Goal: Task Accomplishment & Management: Manage account settings

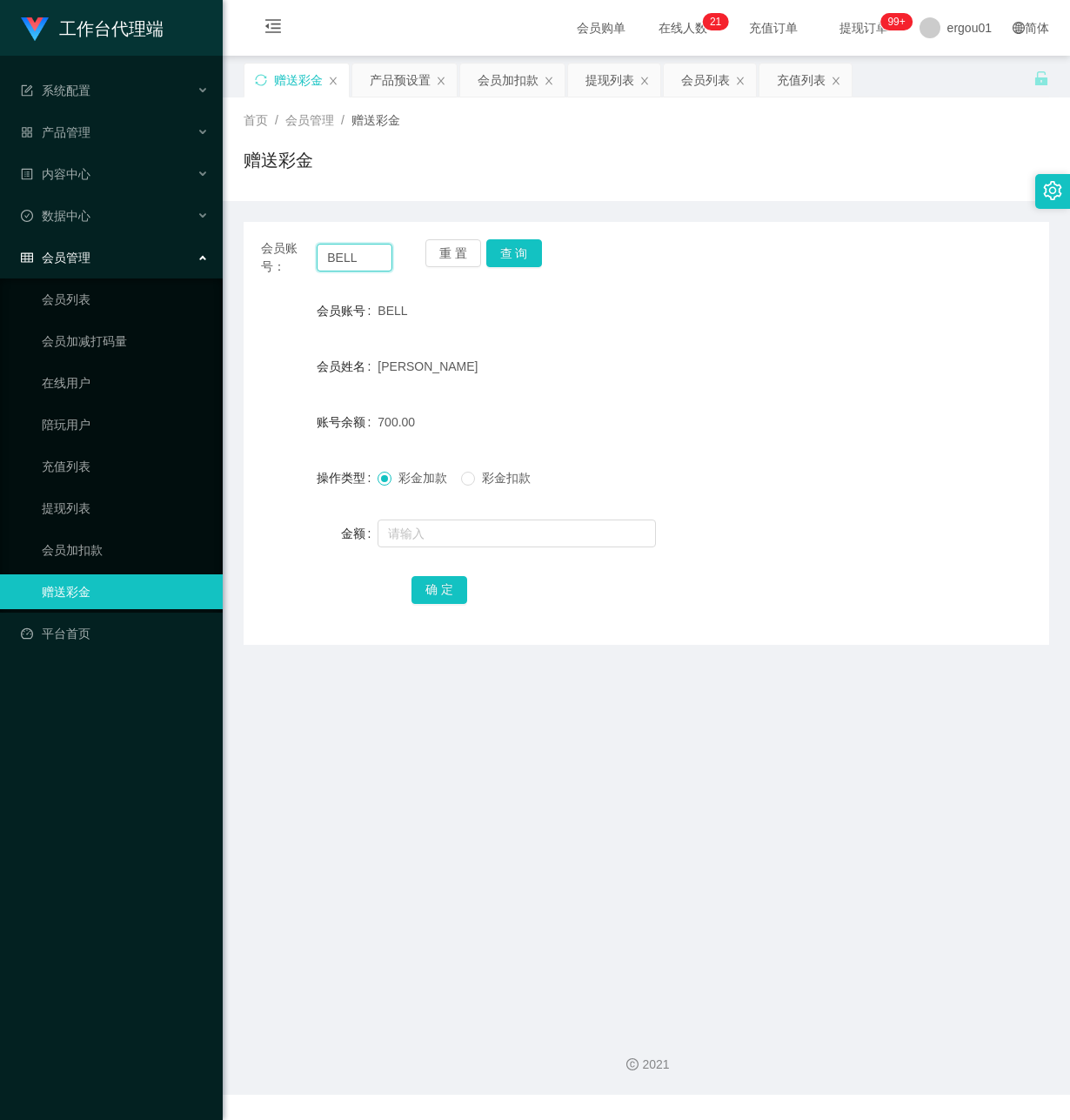
drag, startPoint x: 368, startPoint y: 257, endPoint x: 89, endPoint y: 241, distance: 279.5
click at [91, 241] on section "工作台代理端 系统配置 产品管理 产品列表 产品预设置 开奖记录 注单管理 即时注单 内容中心 数据中心 会员管理 会员列表 会员加减打码量 在线用户 陪玩用…" at bounding box center [535, 547] width 1070 height 1095
paste input "powerng"
type input "powerng"
click at [531, 241] on button "查 询" at bounding box center [514, 253] width 55 height 28
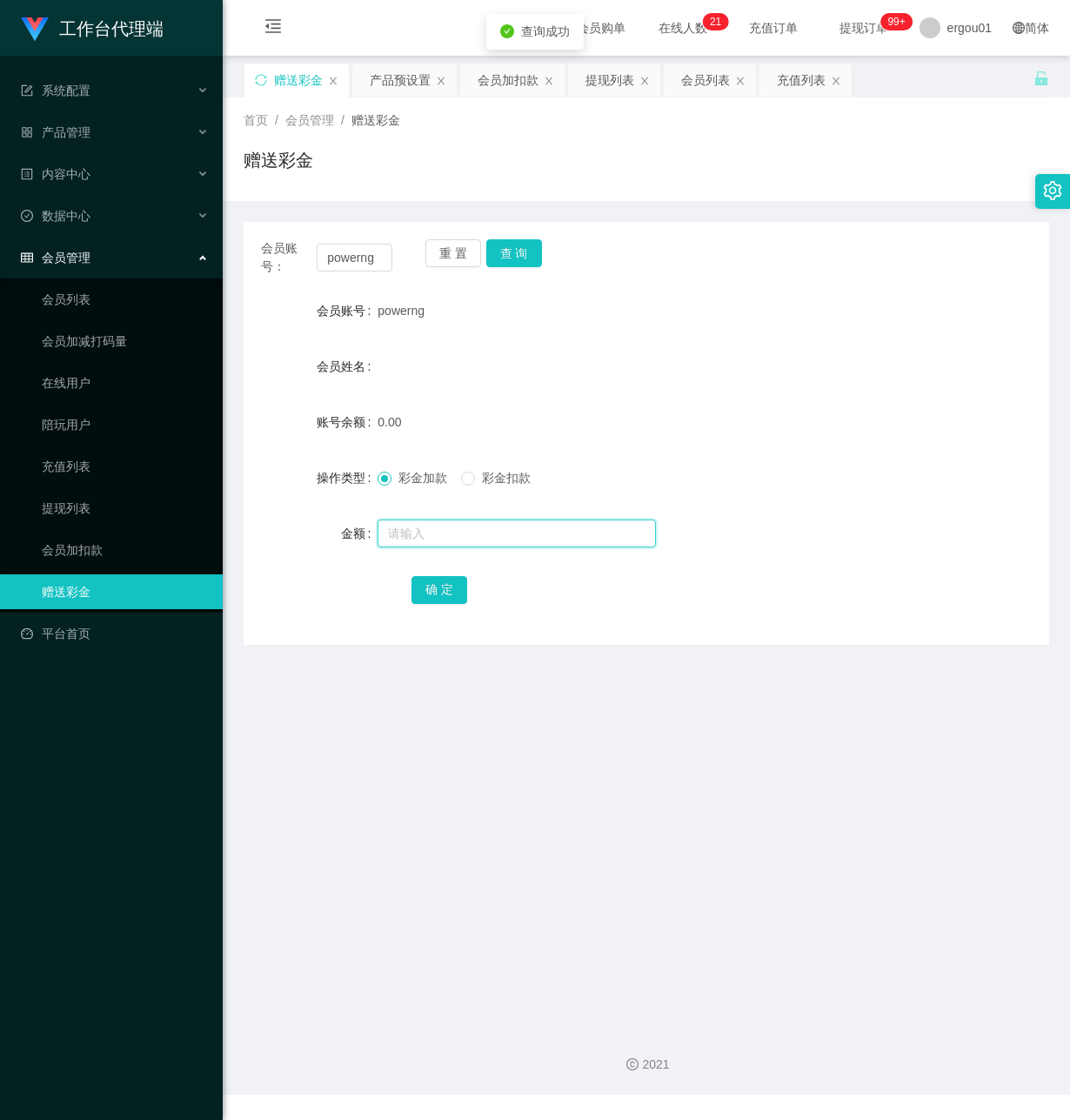
click at [454, 536] on input "text" at bounding box center [517, 533] width 278 height 28
type input "100"
click at [449, 596] on button "确 定" at bounding box center [439, 590] width 55 height 28
click at [400, 78] on div "产品预设置" at bounding box center [400, 80] width 61 height 33
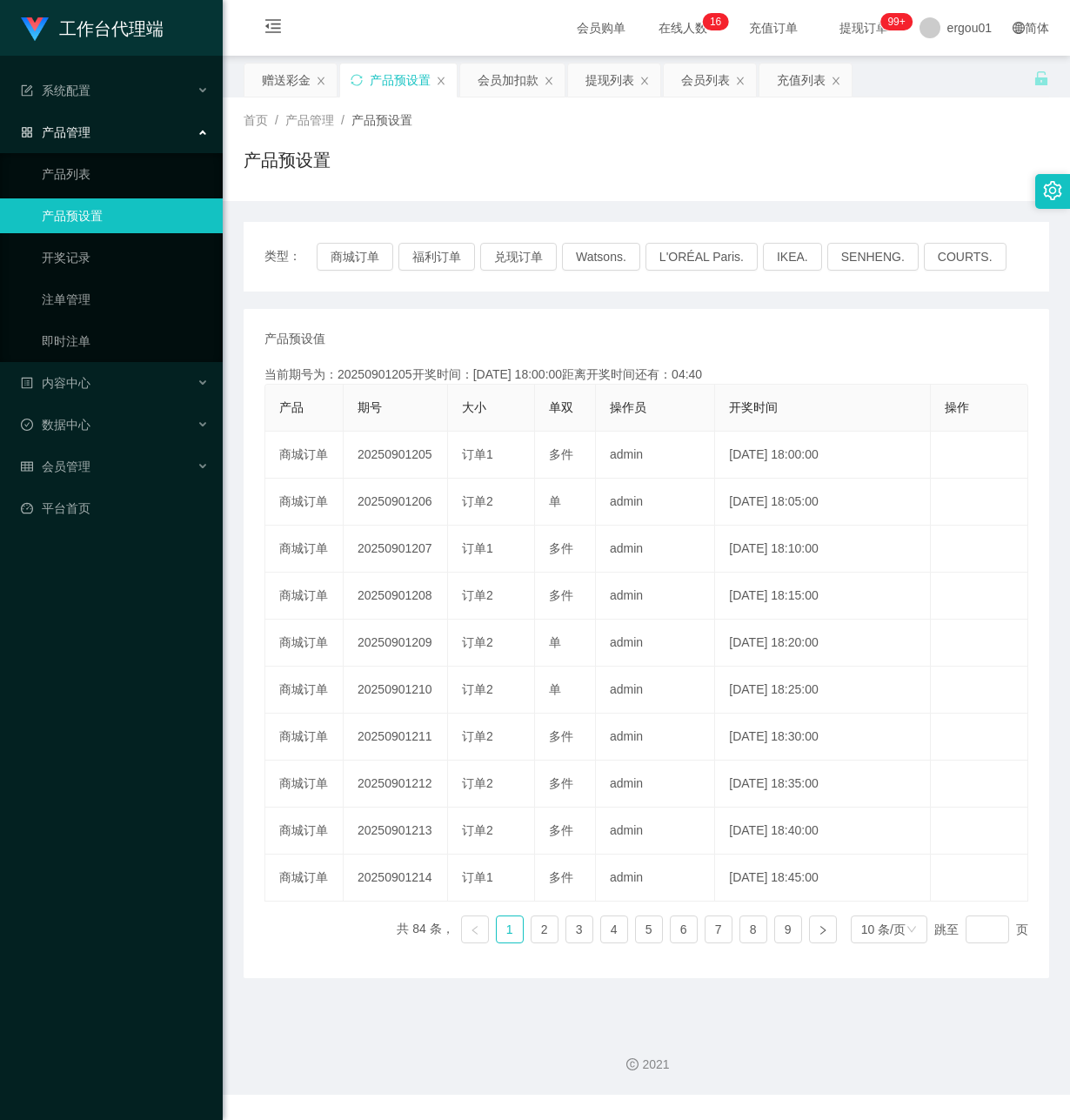
click at [473, 1034] on div "2021" at bounding box center [646, 1054] width 847 height 81
click at [277, 81] on div "赠送彩金" at bounding box center [286, 80] width 49 height 33
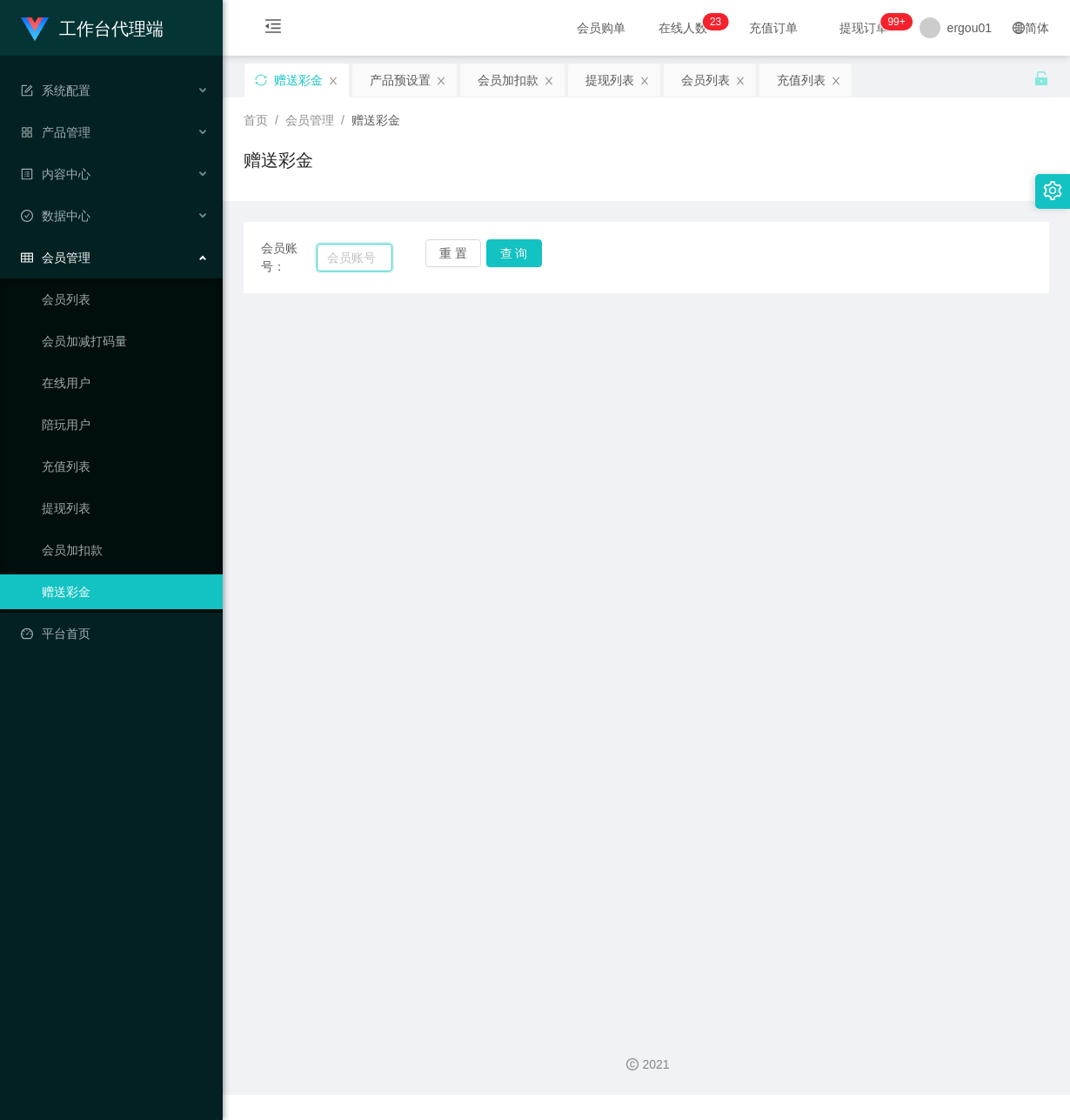
drag, startPoint x: 347, startPoint y: 254, endPoint x: 363, endPoint y: 262, distance: 17.9
click at [348, 254] on input "text" at bounding box center [355, 257] width 76 height 28
paste input "powerng"
type input "powerng"
click at [517, 243] on button "查 询" at bounding box center [514, 253] width 55 height 28
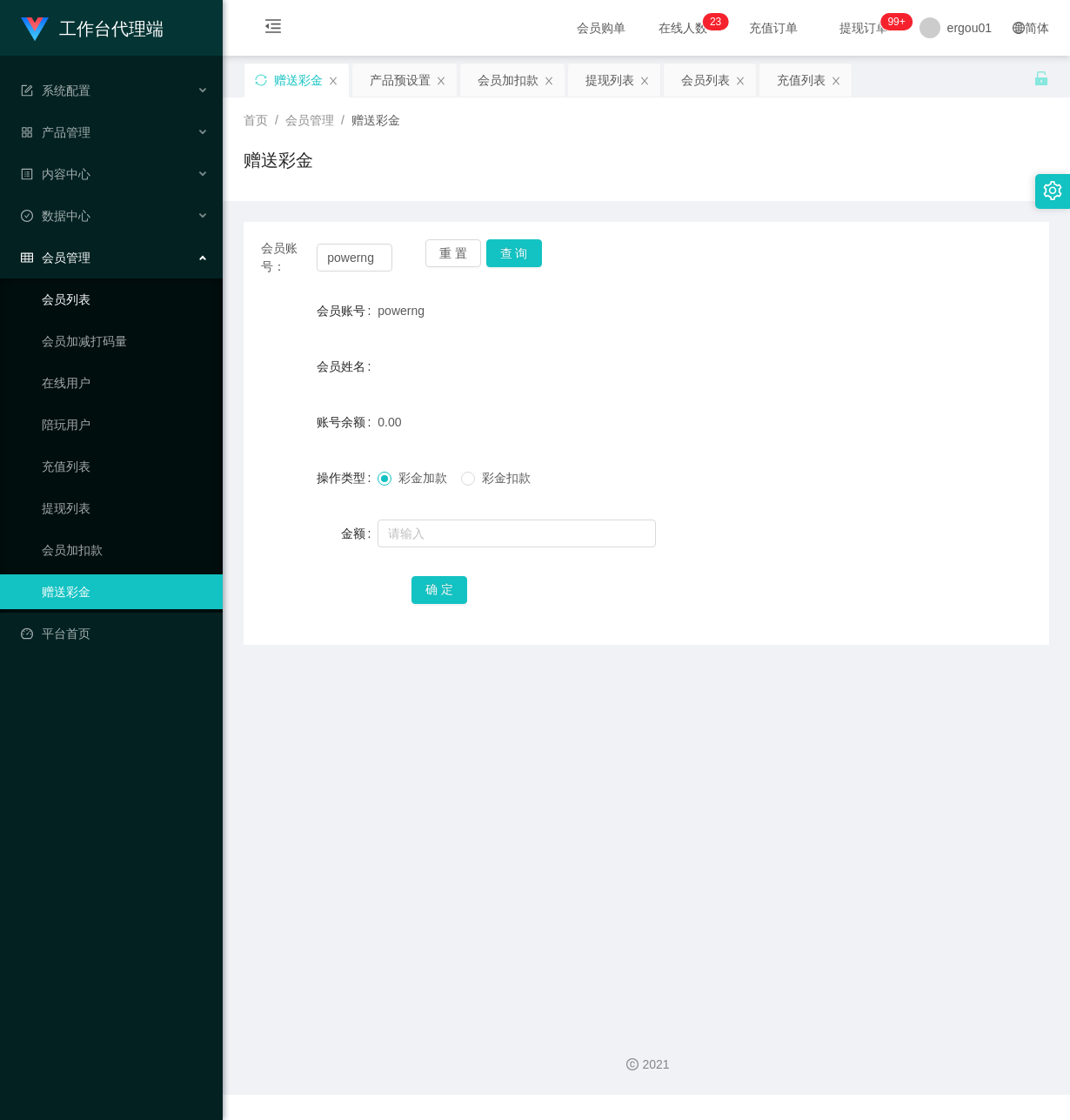
click at [84, 287] on link "会员列表" at bounding box center [125, 300] width 167 height 35
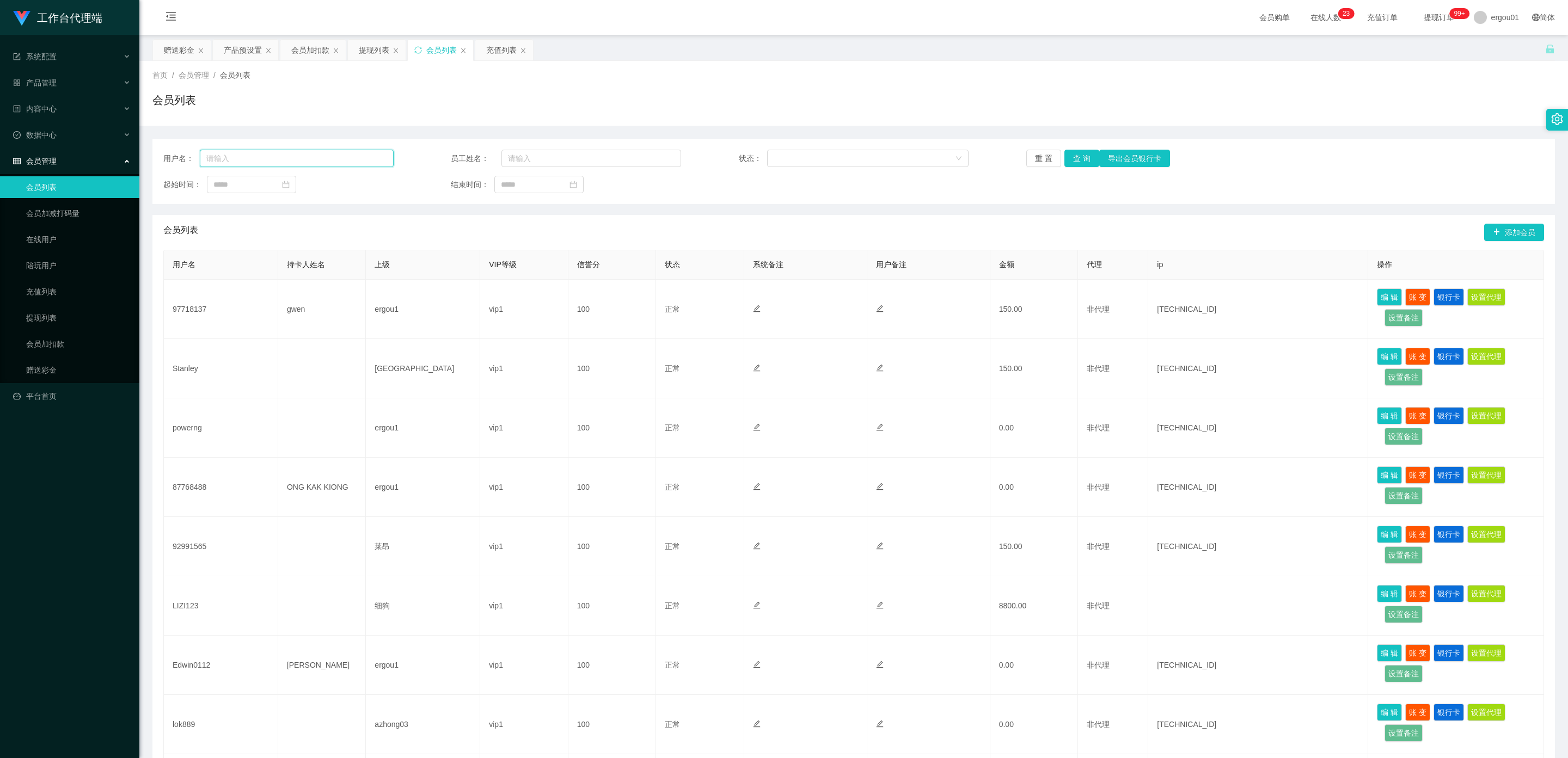
click at [267, 163] on input "text" at bounding box center [296, 158] width 194 height 18
paste input "powerng"
type input "powerng"
drag, startPoint x: 1080, startPoint y: 155, endPoint x: 1080, endPoint y: 162, distance: 7.0
click at [669, 155] on button "查 询" at bounding box center [1082, 158] width 35 height 18
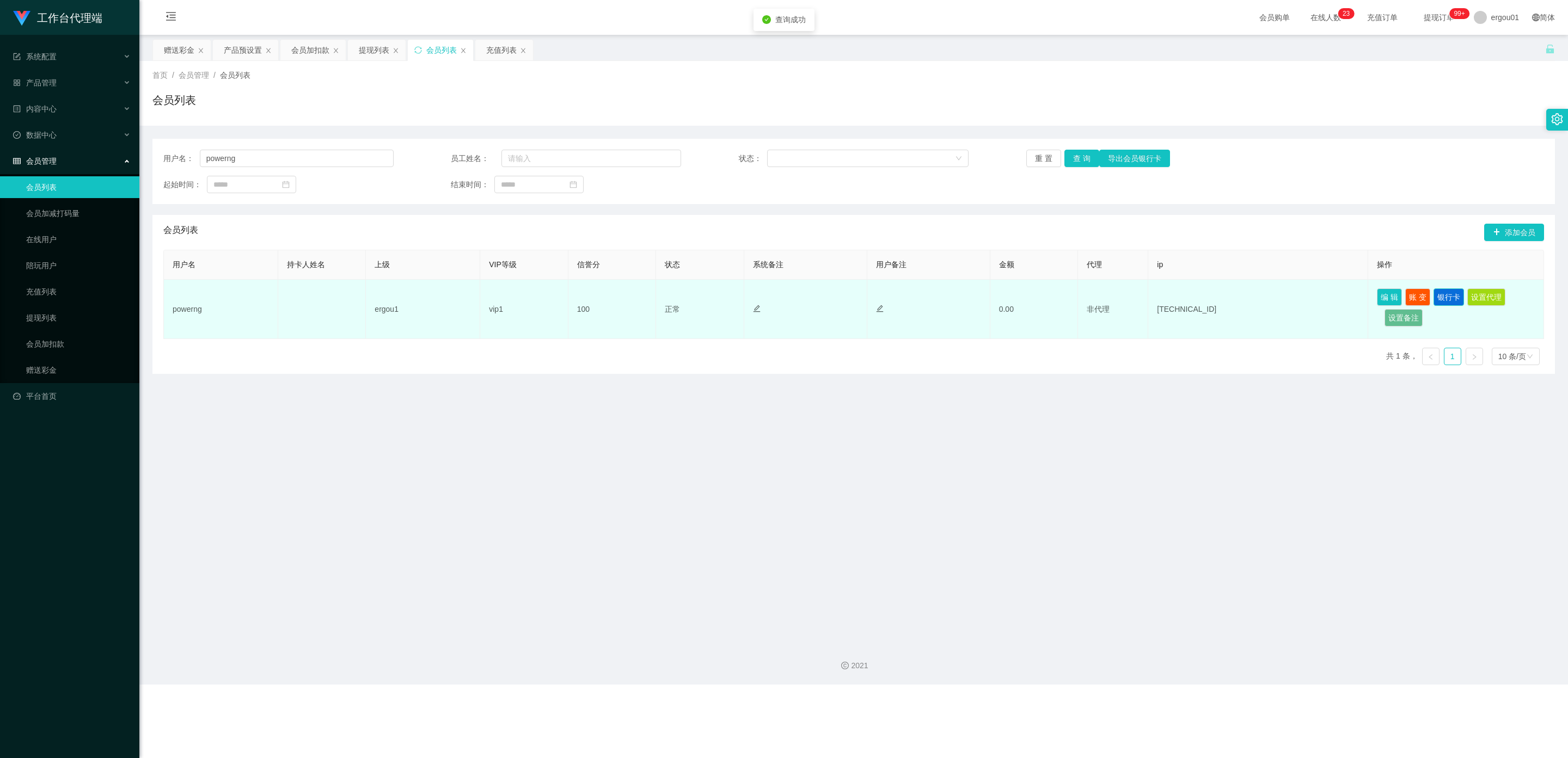
click at [669, 299] on button "银行卡" at bounding box center [1449, 297] width 30 height 18
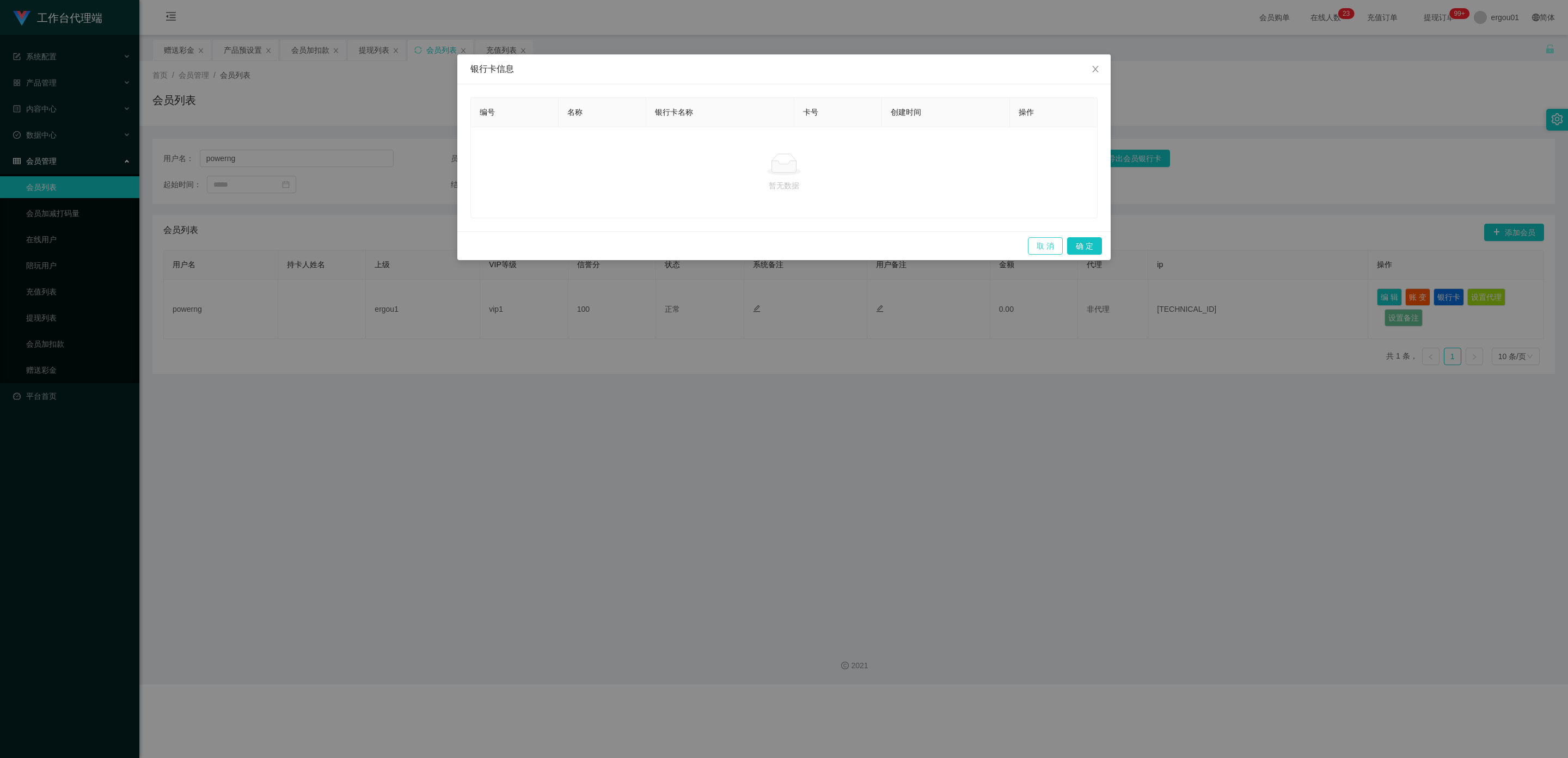
click at [669, 246] on button "取 消" at bounding box center [1045, 246] width 35 height 18
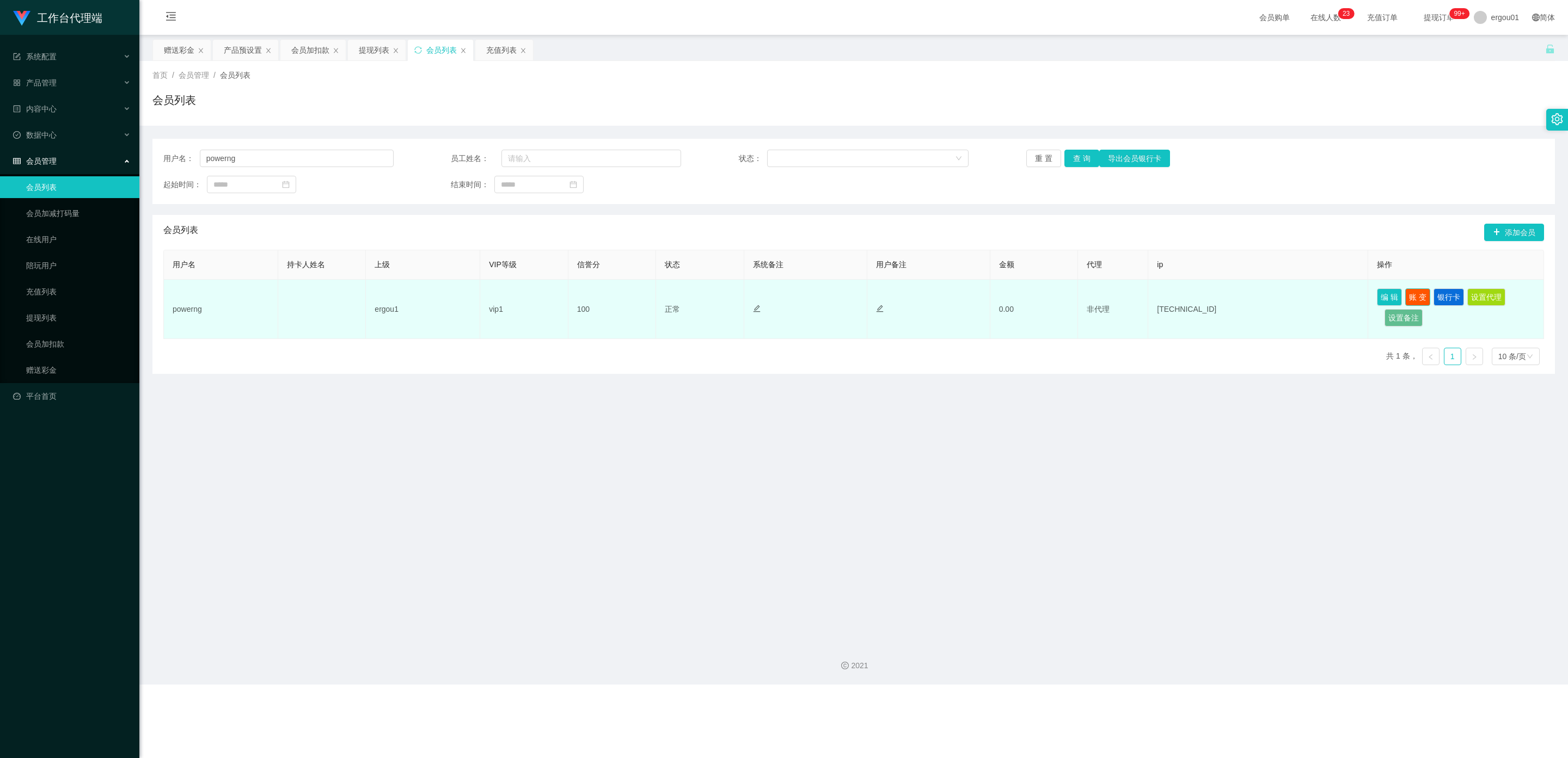
click at [669, 297] on button "账 变" at bounding box center [1418, 297] width 25 height 18
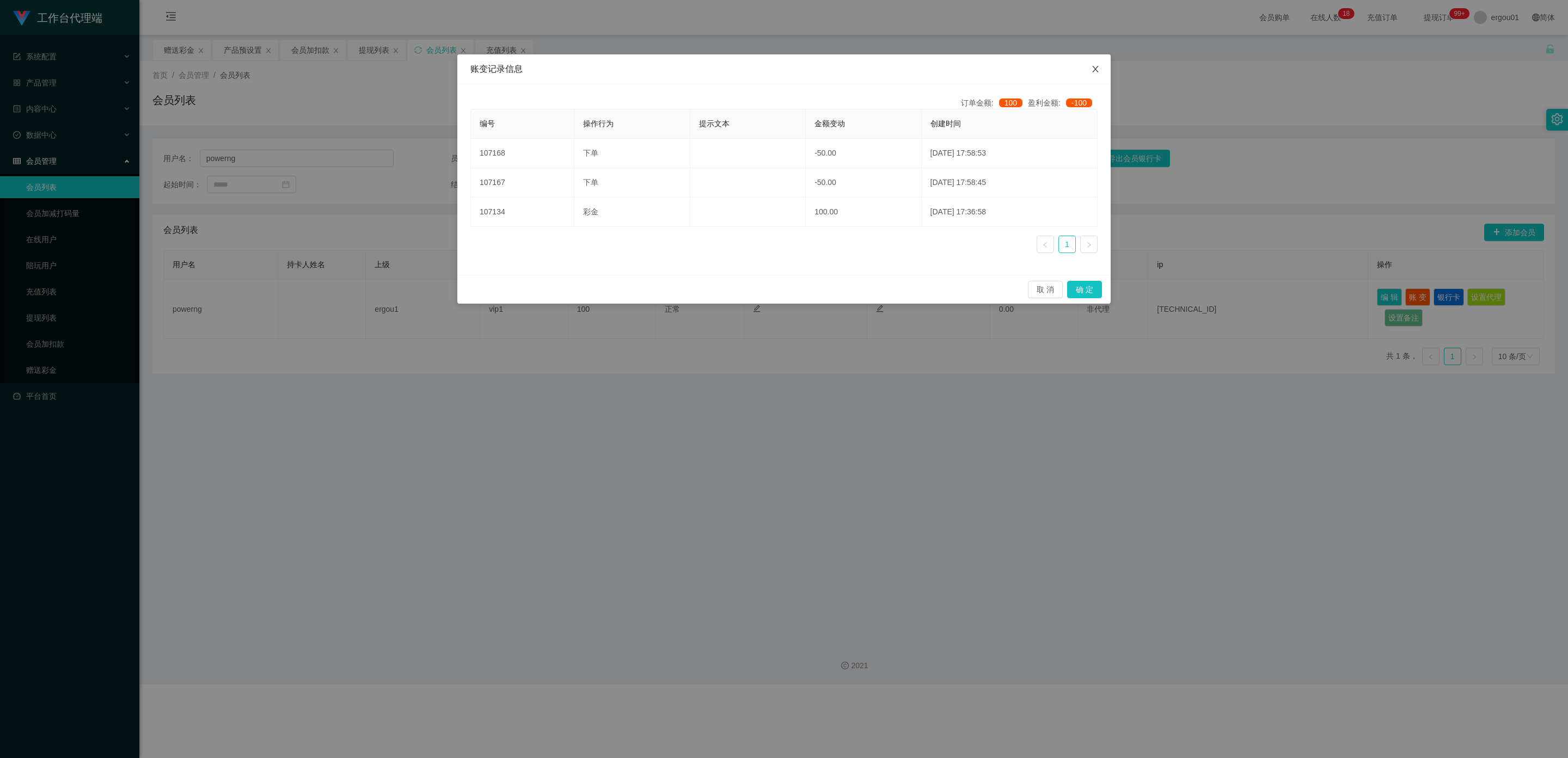
click at [669, 69] on icon "图标: close" at bounding box center [1095, 69] width 9 height 9
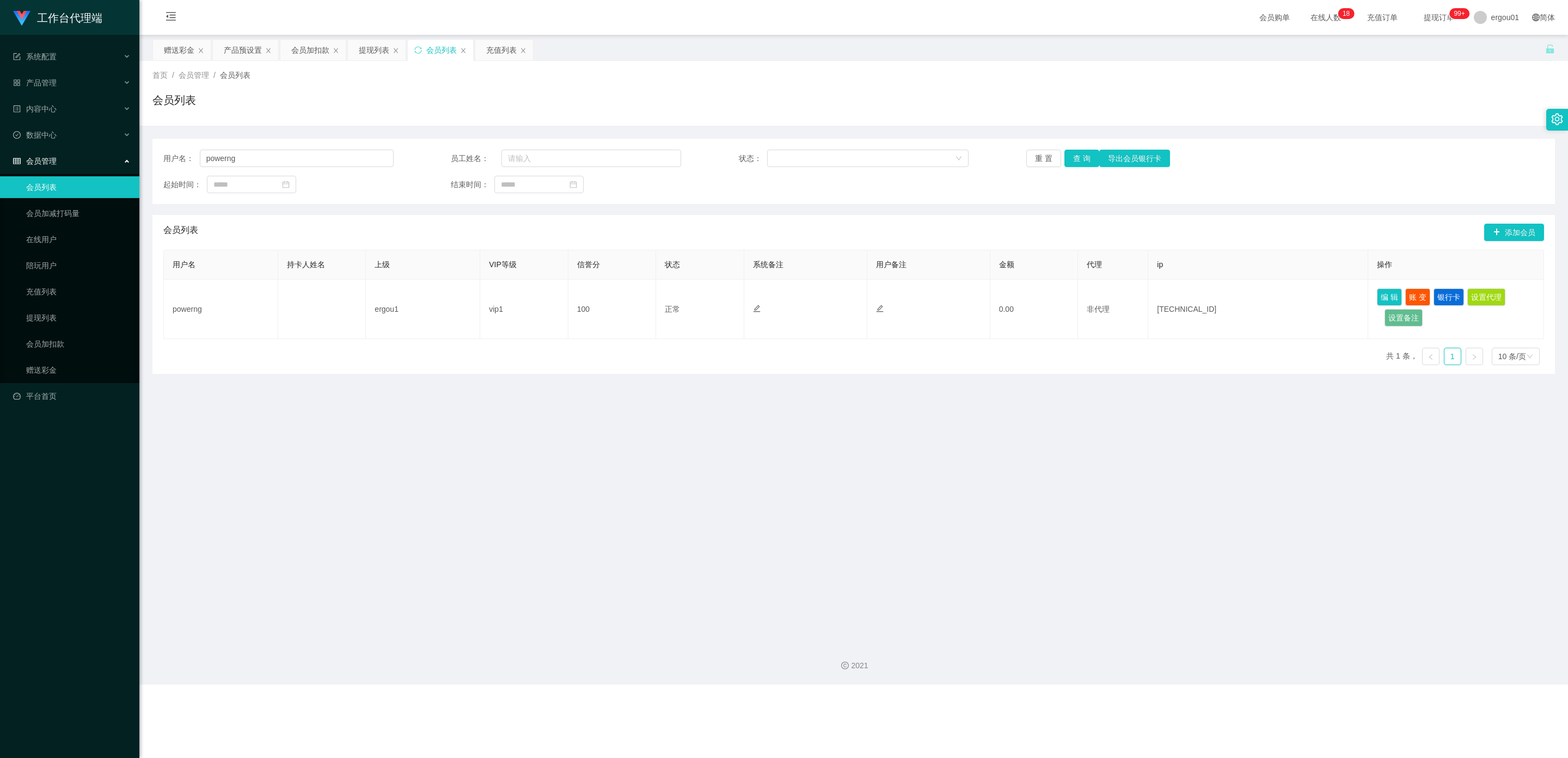
drag, startPoint x: 1167, startPoint y: 440, endPoint x: 1203, endPoint y: 436, distance: 36.2
click at [669, 440] on main "关闭左侧 关闭右侧 关闭其它 刷新页面 赠送彩金 产品预设置 会员加扣款 提现列表 会员列表 充值列表 首页 / 会员管理 / 会员列表 / 会员列表 用户名…" at bounding box center [853, 334] width 1429 height 599
drag, startPoint x: 59, startPoint y: 335, endPoint x: 132, endPoint y: 306, distance: 78.5
click at [59, 335] on link "会员加扣款" at bounding box center [79, 344] width 105 height 22
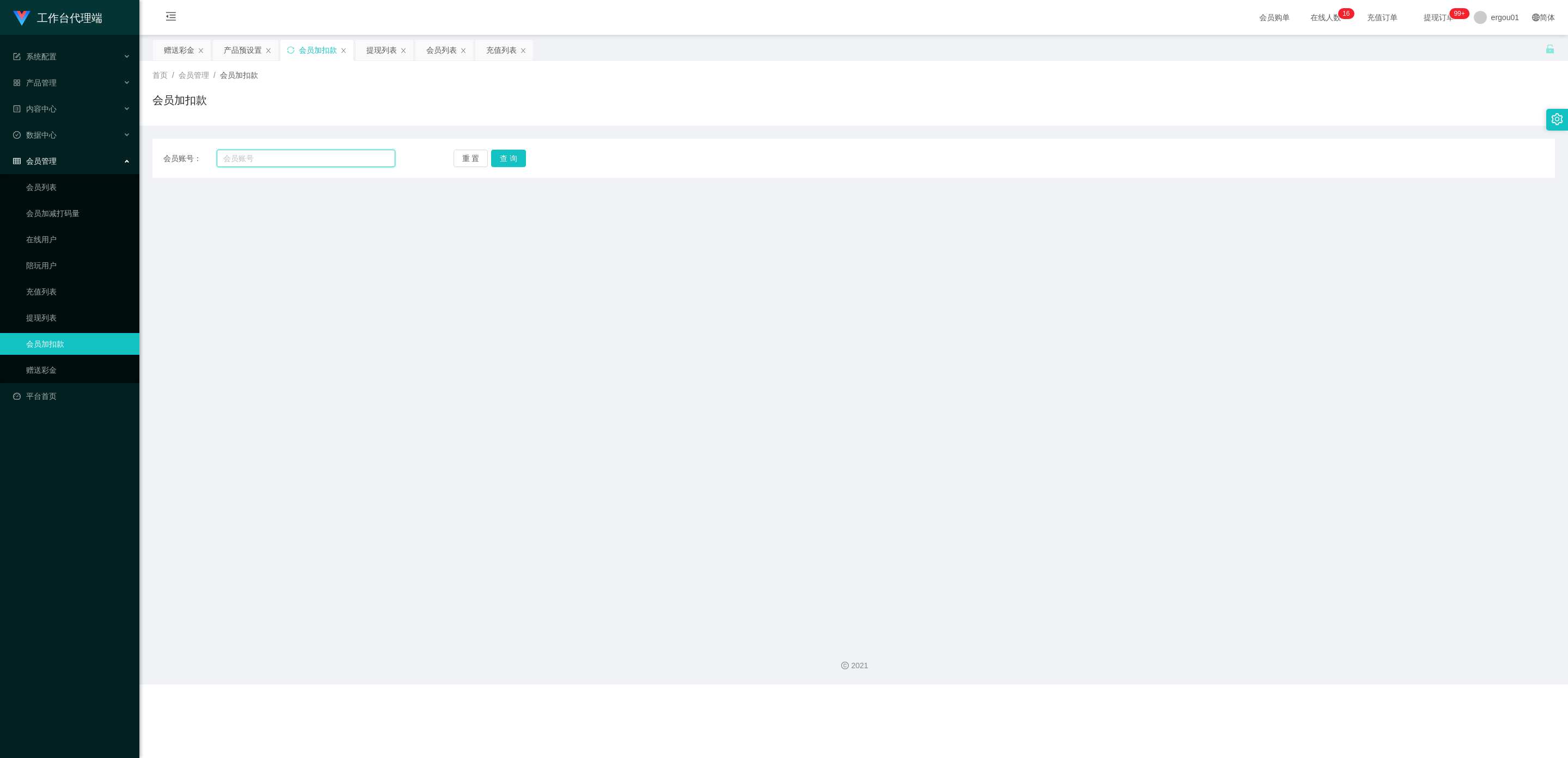
click at [259, 156] on input "text" at bounding box center [306, 158] width 178 height 18
paste input "powerng"
type input "powerng"
click at [508, 153] on button "查 询" at bounding box center [508, 158] width 35 height 18
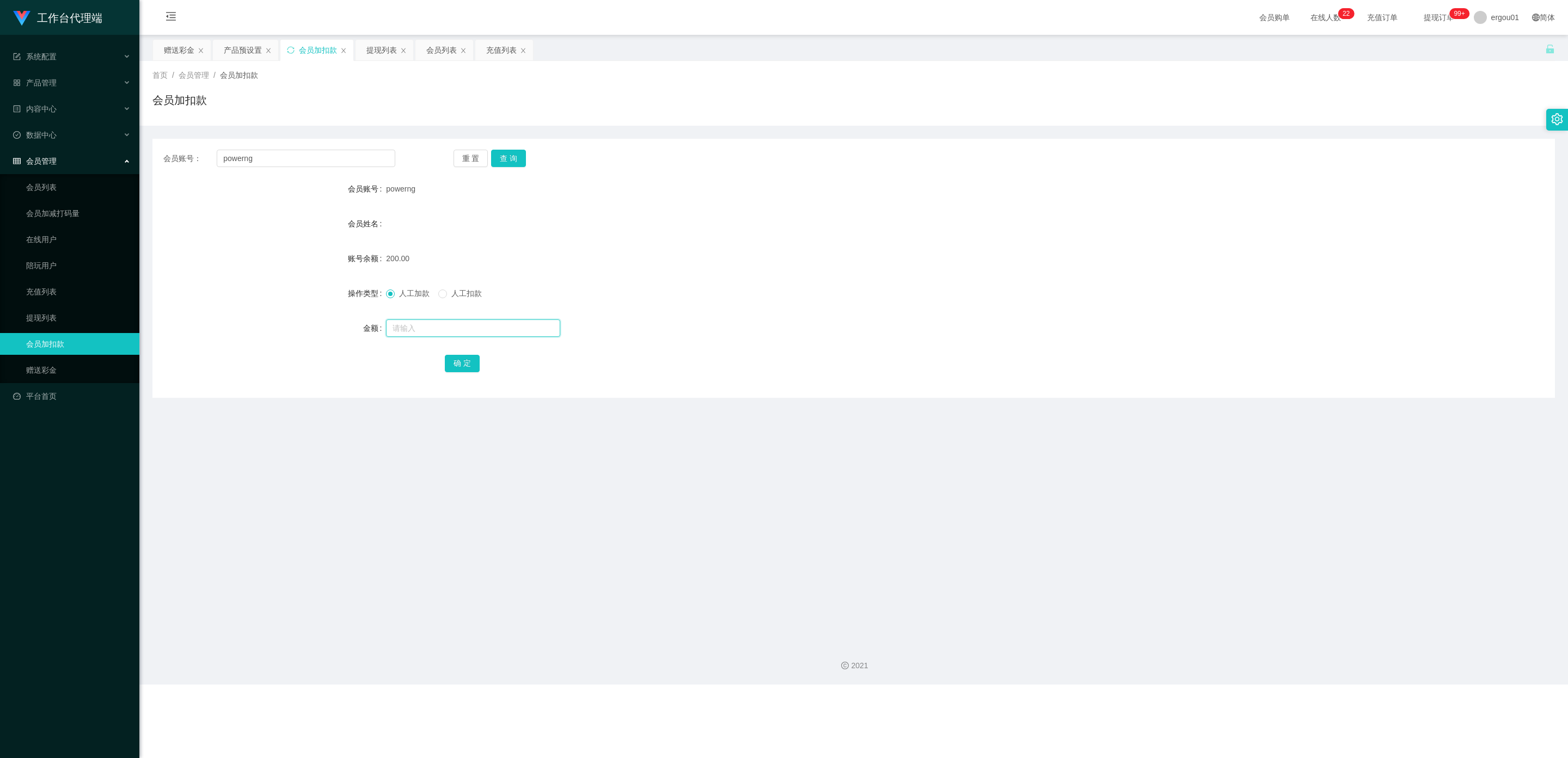
click at [423, 333] on input "text" at bounding box center [473, 328] width 174 height 18
type input "50"
drag, startPoint x: 450, startPoint y: 294, endPoint x: 438, endPoint y: 304, distance: 15.6
click at [450, 294] on span "人工扣款" at bounding box center [466, 293] width 39 height 9
click at [469, 363] on button "确 定" at bounding box center [462, 363] width 35 height 18
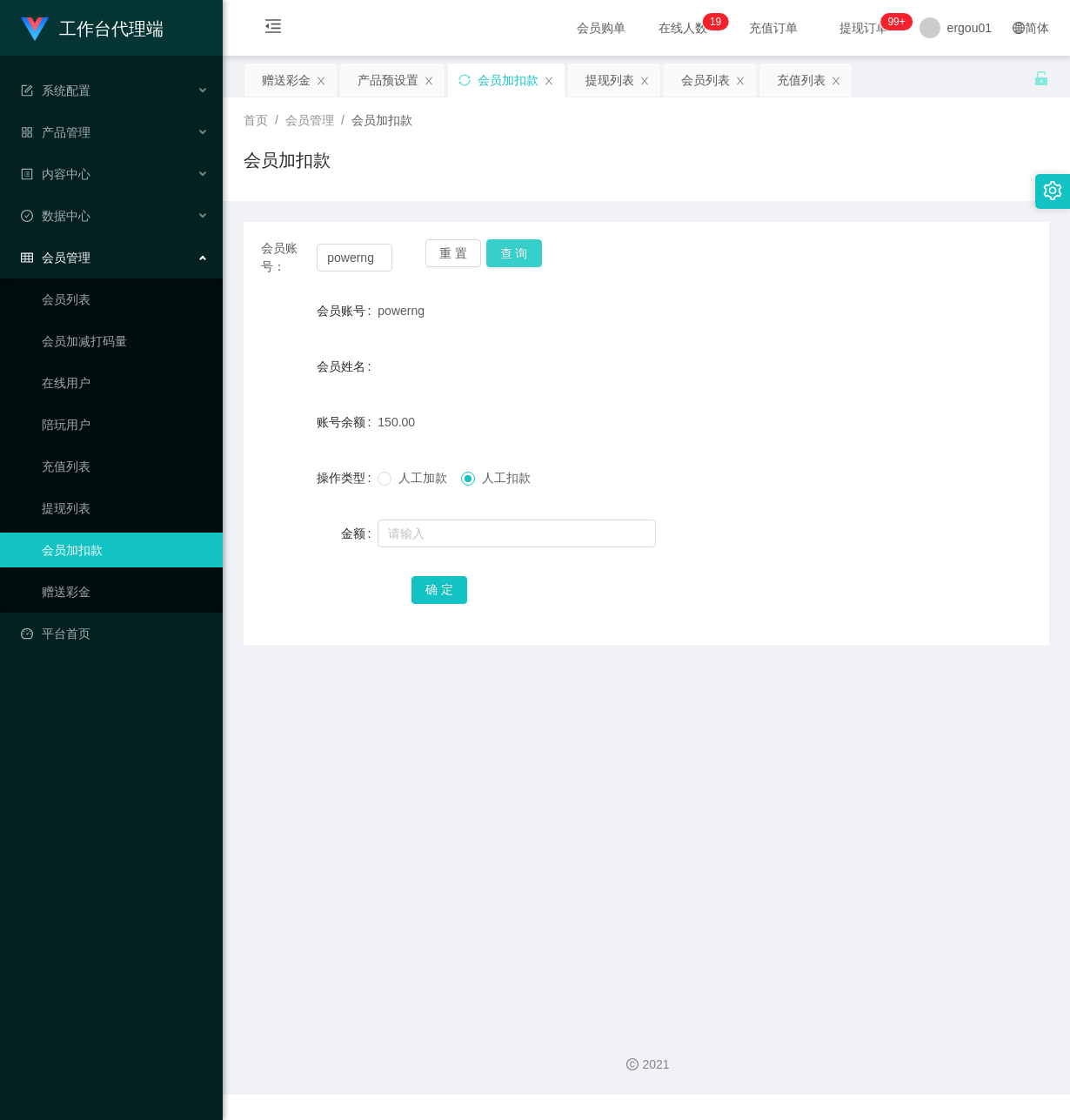
click at [519, 254] on button "查 询" at bounding box center [514, 253] width 55 height 28
click at [507, 254] on button "查 询" at bounding box center [514, 253] width 55 height 28
drag, startPoint x: 358, startPoint y: 766, endPoint x: 510, endPoint y: 467, distance: 335.4
click at [360, 760] on main "关闭左侧 关闭右侧 关闭其它 刷新页面 赠送彩金 产品预设置 会员加扣款 提现列表 会员列表 充值列表 首页 / 会员管理 / 会员加扣款 / 会员加扣款 会…" at bounding box center [646, 534] width 847 height 958
click at [527, 235] on div "会员账号： powerng 重 置 查 询 会员账号 powerng 会员姓名 账号余额 150.00 操作类型 人工加款 人工扣款 金额 确 定" at bounding box center [646, 433] width 805 height 423
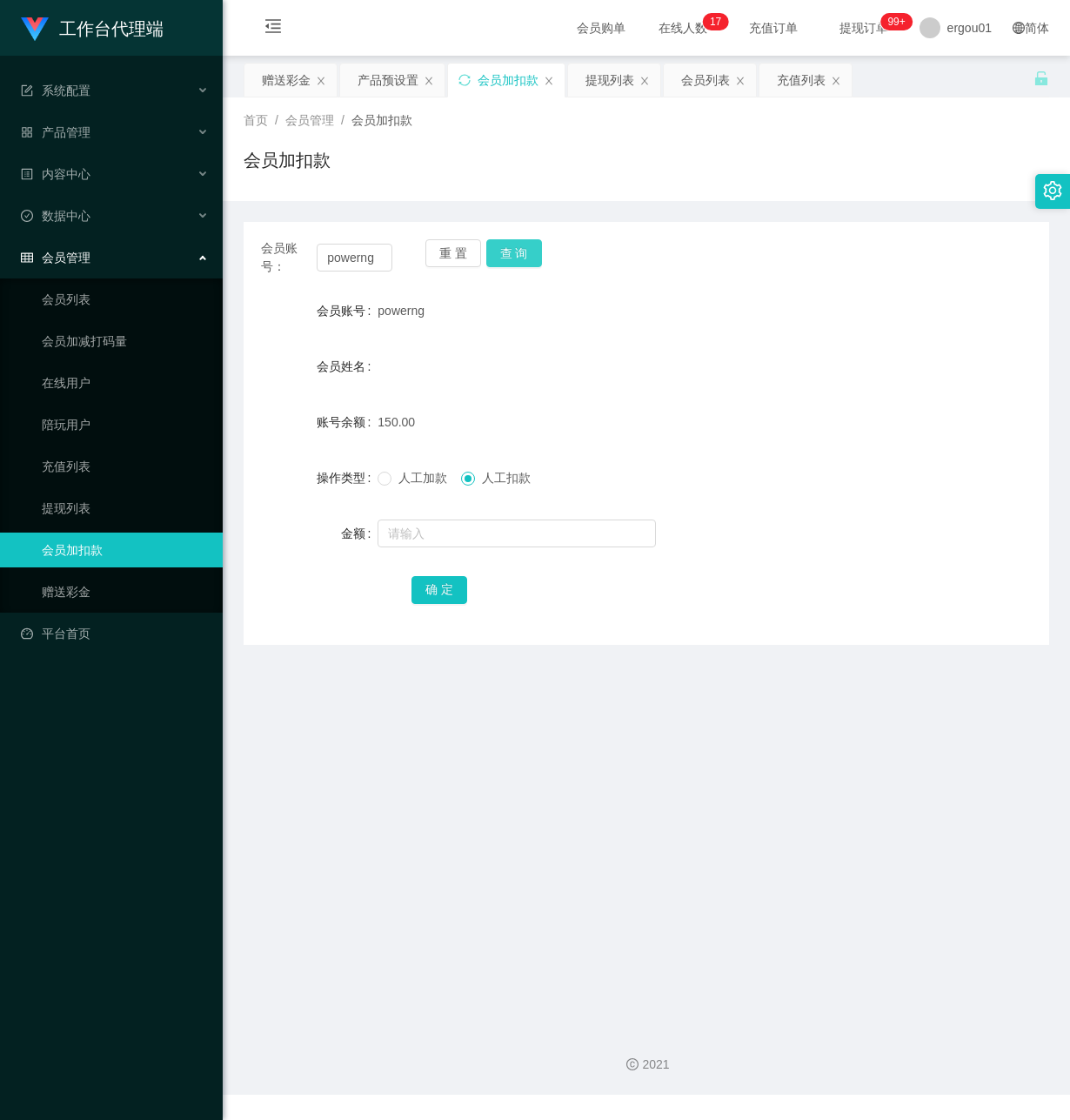
click at [520, 249] on button "查 询" at bounding box center [514, 253] width 55 height 28
drag, startPoint x: 402, startPoint y: 745, endPoint x: 530, endPoint y: 517, distance: 261.5
click at [420, 723] on main "关闭左侧 关闭右侧 关闭其它 刷新页面 赠送彩金 产品预设置 会员加扣款 提现列表 会员列表 充值列表 首页 / 会员管理 / 会员加扣款 / 会员加扣款 会…" at bounding box center [646, 534] width 847 height 958
click at [505, 249] on button "查 询" at bounding box center [514, 253] width 55 height 28
click at [71, 499] on link "提现列表" at bounding box center [125, 508] width 167 height 35
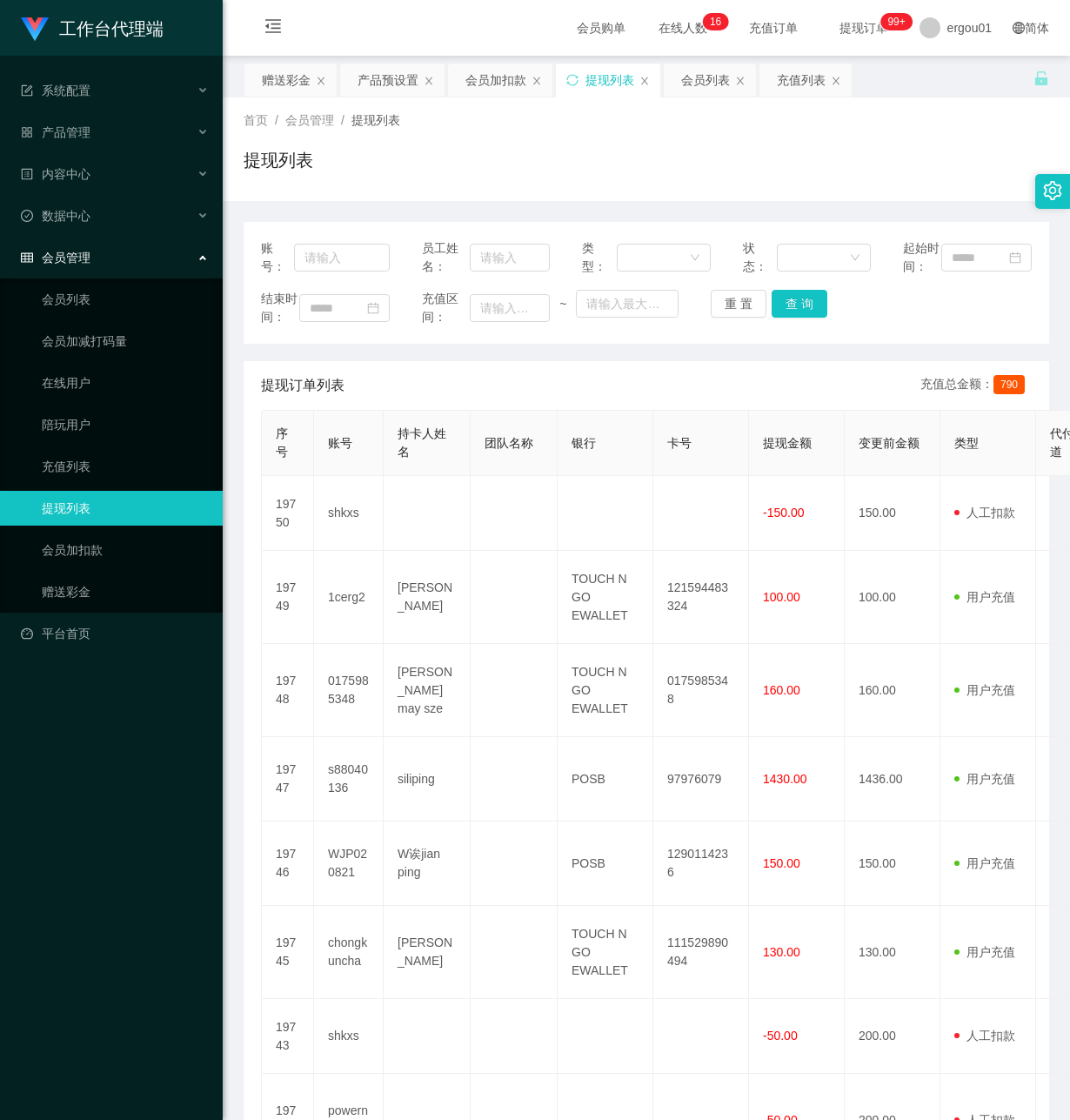
click at [131, 713] on div "工作台代理端 系统配置 产品管理 产品列表 产品预设置 开奖记录 注单管理 即时注单 内容中心 数据中心 会员管理 会员列表 会员加减打码量 在线用户 陪玩用…" at bounding box center [111, 560] width 223 height 1120
click at [344, 262] on input "text" at bounding box center [341, 257] width 95 height 28
paste input "powerng"
type input "powerng"
click at [791, 308] on button "查 询" at bounding box center [799, 304] width 55 height 28
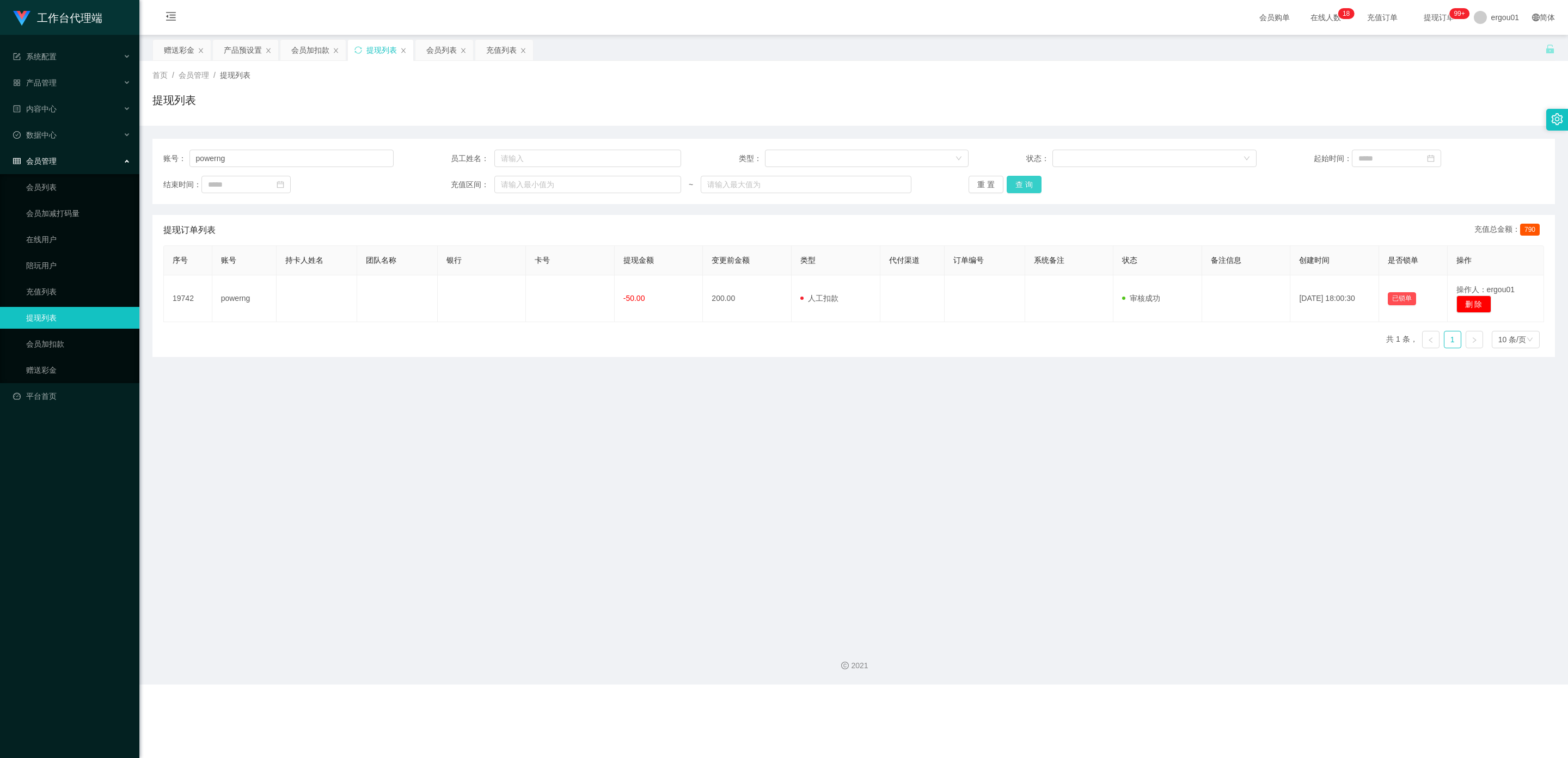
click at [669, 179] on button "查 询" at bounding box center [1024, 184] width 35 height 18
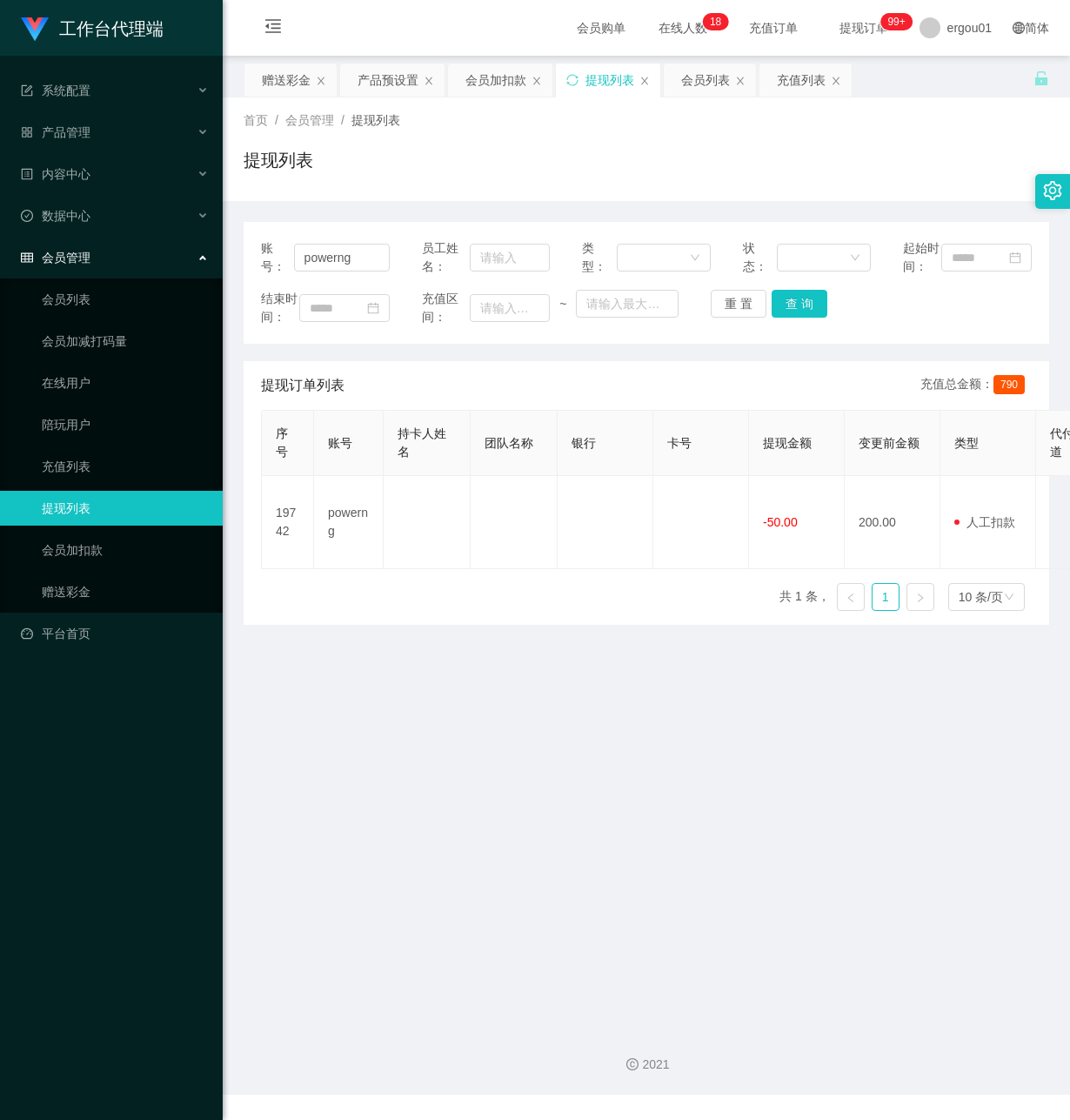
drag, startPoint x: 378, startPoint y: 839, endPoint x: 379, endPoint y: 818, distance: 21.0
click at [379, 836] on main "关闭左侧 关闭右侧 关闭其它 刷新页面 赠送彩金 产品预设置 会员加扣款 提现列表 会员列表 充值列表 首页 / 会员管理 / 提现列表 / 提现列表 账号：…" at bounding box center [646, 534] width 847 height 958
click at [789, 317] on button "查 询" at bounding box center [799, 304] width 55 height 28
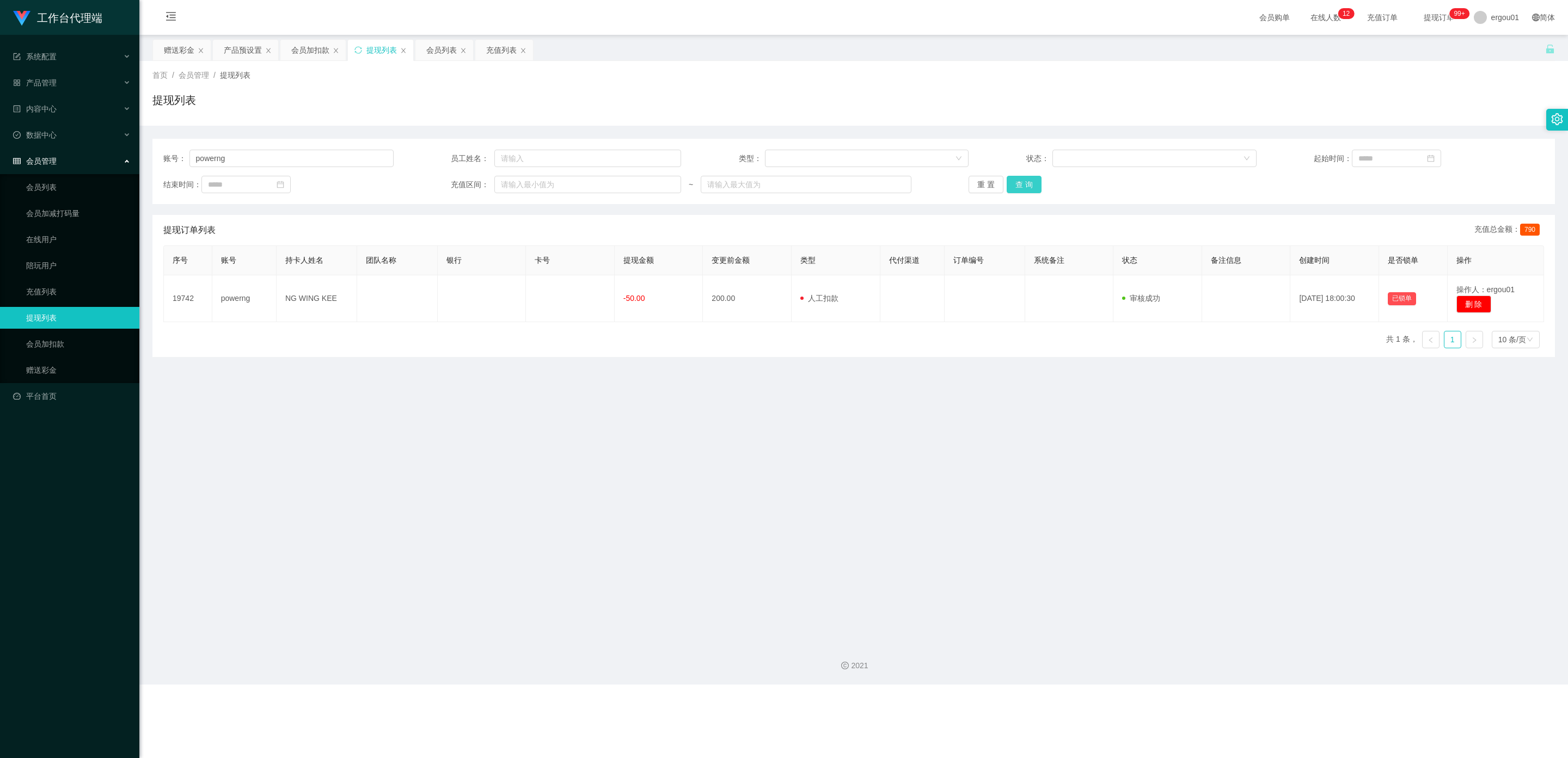
click at [669, 184] on button "查 询" at bounding box center [1024, 184] width 35 height 18
click at [669, 180] on button "查 询" at bounding box center [1024, 184] width 35 height 18
click at [46, 359] on link "赠送彩金" at bounding box center [79, 370] width 105 height 22
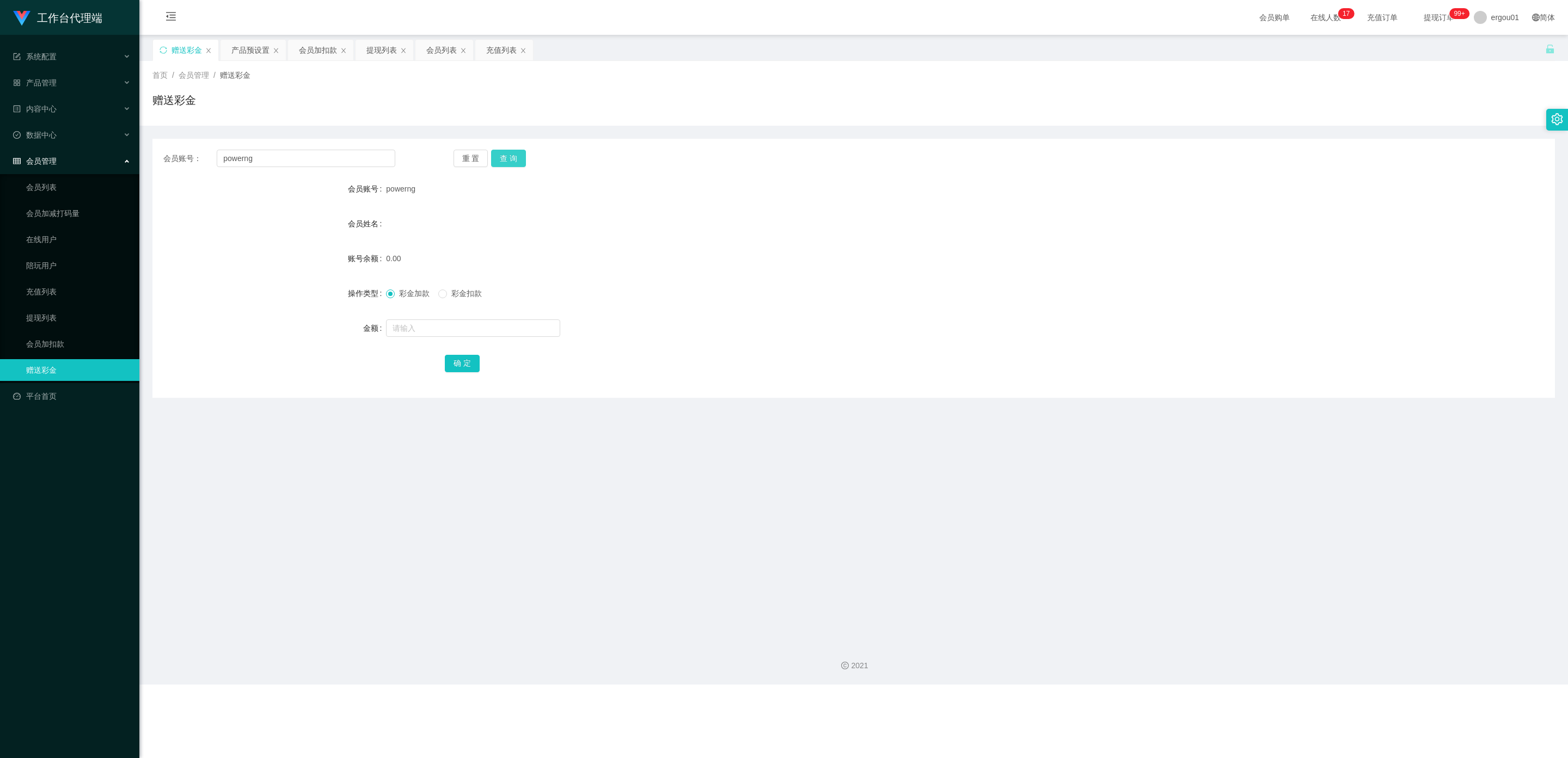
click at [516, 157] on button "查 询" at bounding box center [508, 158] width 35 height 18
click at [36, 307] on link "提现列表" at bounding box center [79, 318] width 105 height 22
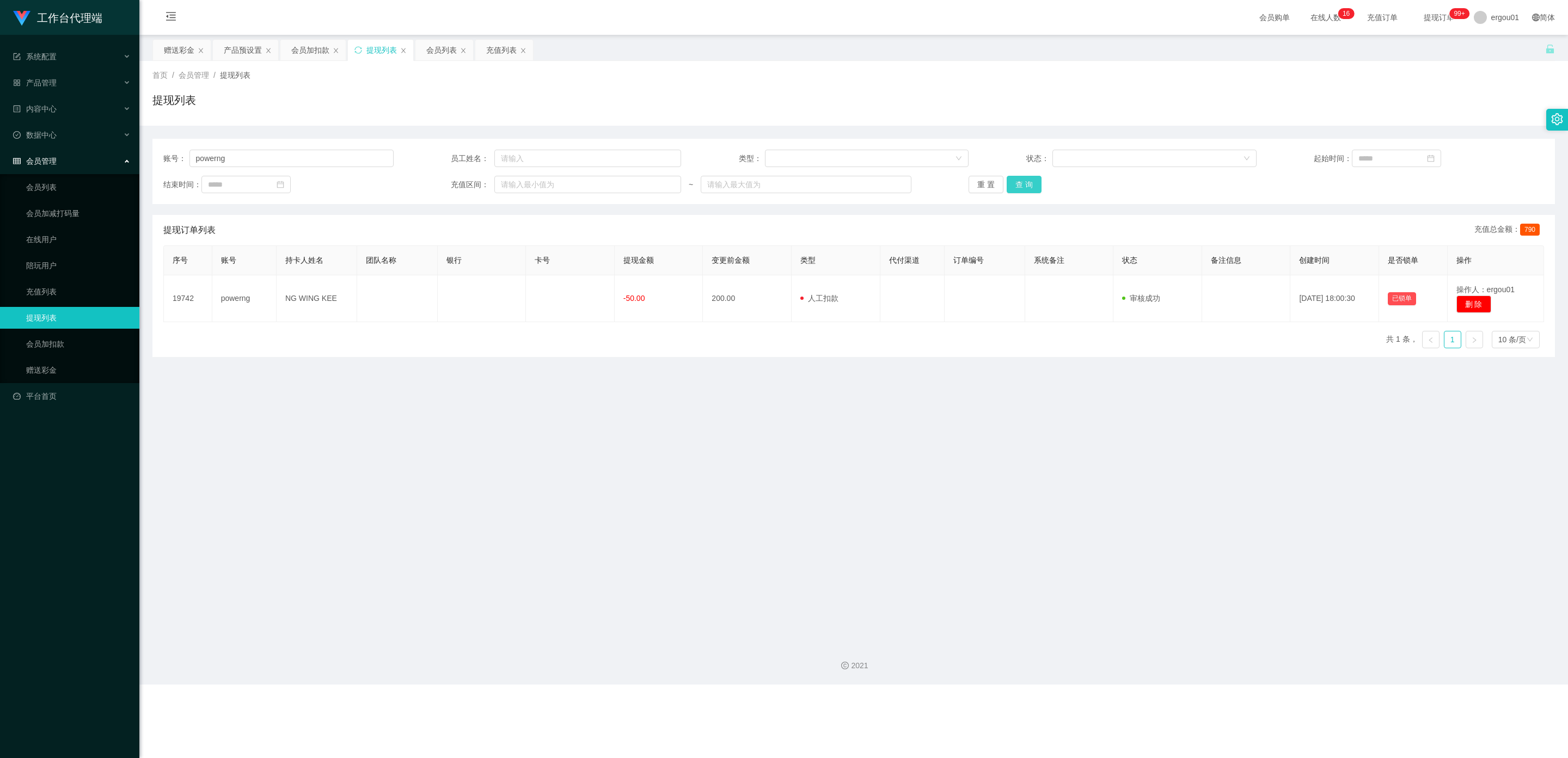
click at [669, 178] on button "查 询" at bounding box center [1024, 184] width 35 height 18
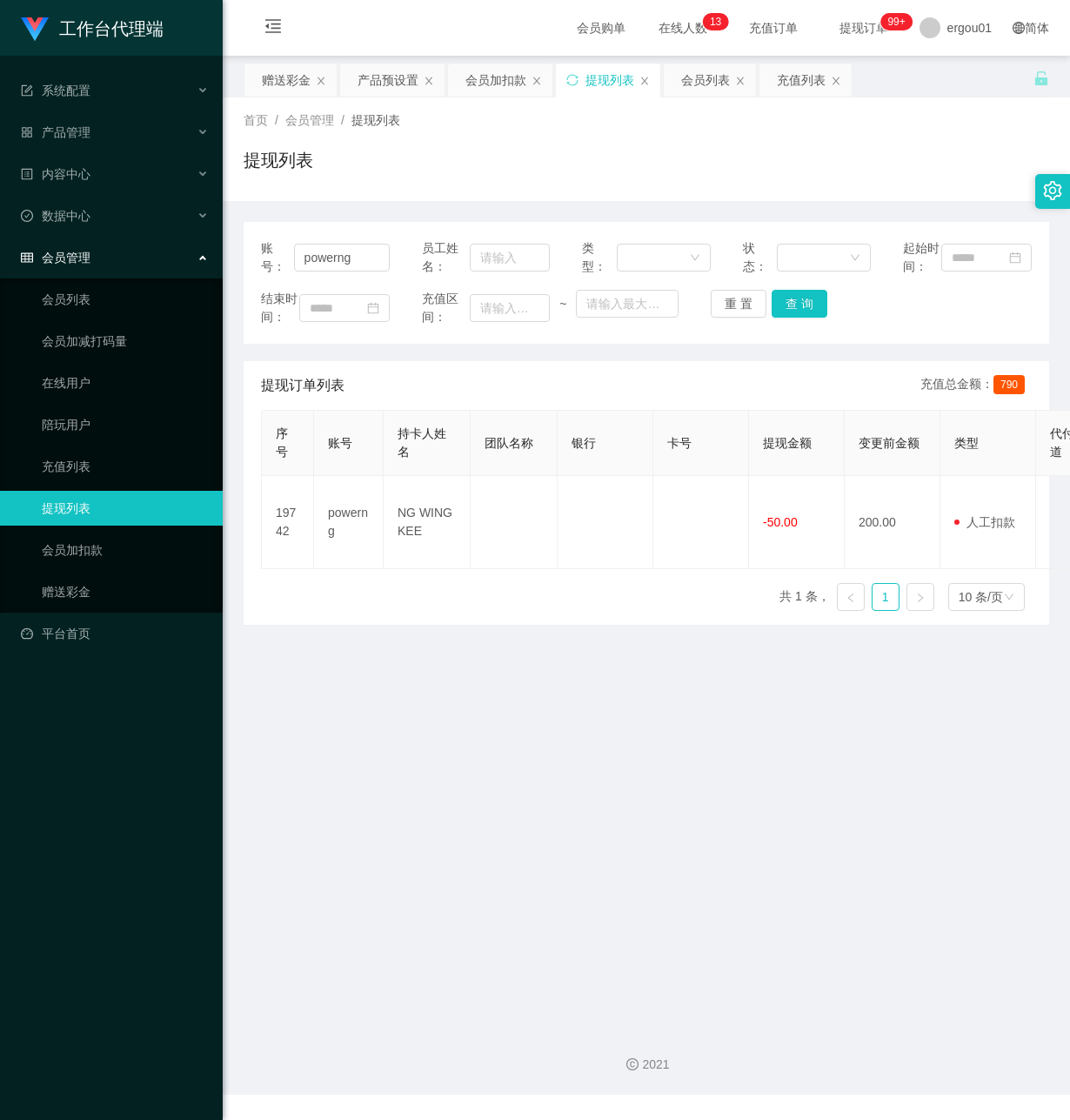
drag, startPoint x: 406, startPoint y: 847, endPoint x: 818, endPoint y: 340, distance: 653.3
click at [424, 833] on main "关闭左侧 关闭右侧 关闭其它 刷新页面 赠送彩金 产品预设置 会员加扣款 提现列表 会员列表 充值列表 首页 / 会员管理 / 提现列表 / 提现列表 账号：…" at bounding box center [646, 534] width 847 height 958
click at [803, 317] on button "查 询" at bounding box center [799, 304] width 55 height 28
click at [794, 310] on button "查 询" at bounding box center [799, 304] width 55 height 28
click at [803, 317] on button "查 询" at bounding box center [799, 304] width 55 height 28
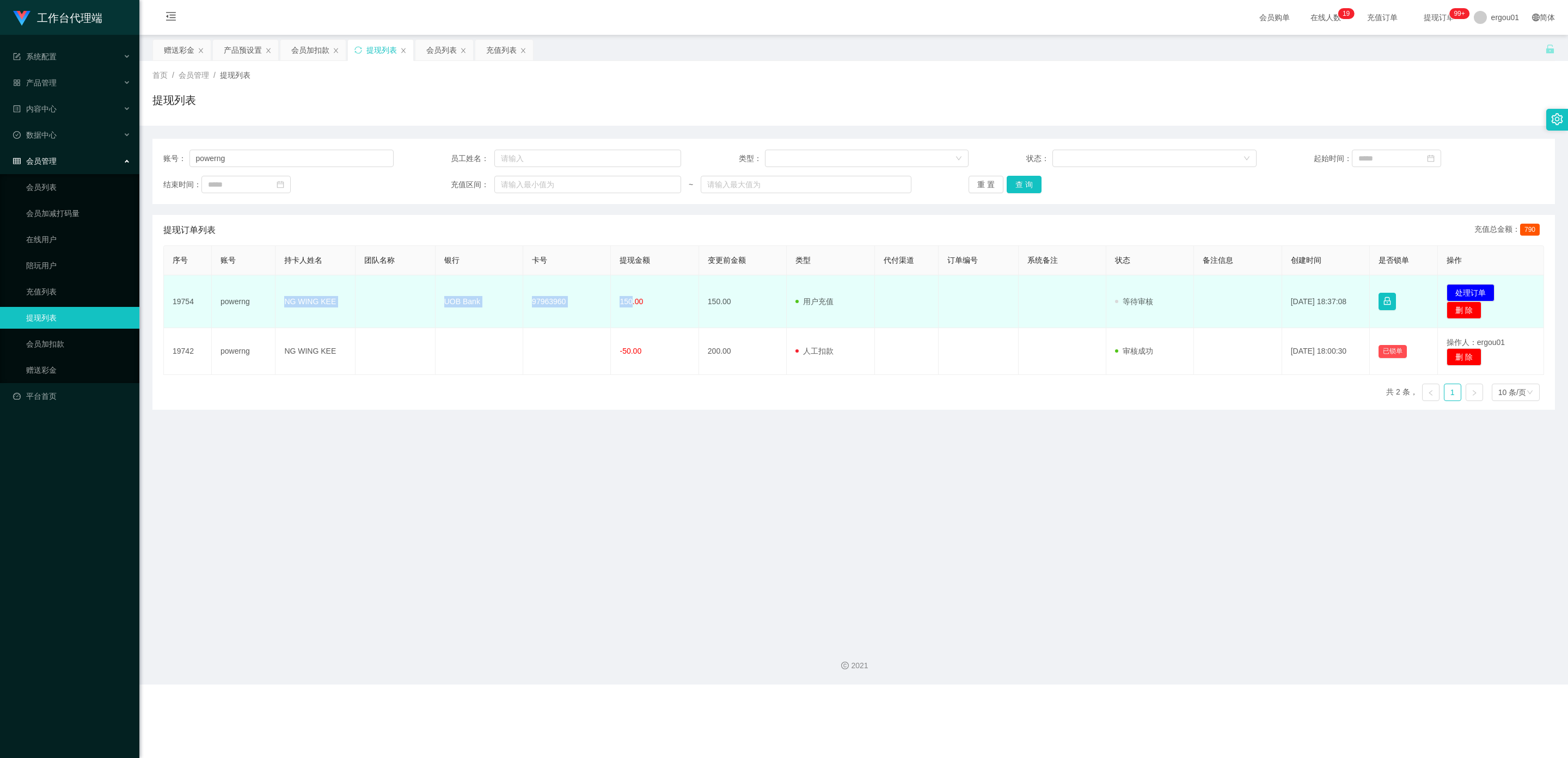
drag, startPoint x: 628, startPoint y: 299, endPoint x: 289, endPoint y: 294, distance: 339.0
click at [285, 296] on tr "19754 powerng NG WING KEE UOB Bank 97963960 150.00 150.00 用户充值 人工扣款 审核驳回 审核成功 等…" at bounding box center [853, 302] width 1380 height 53
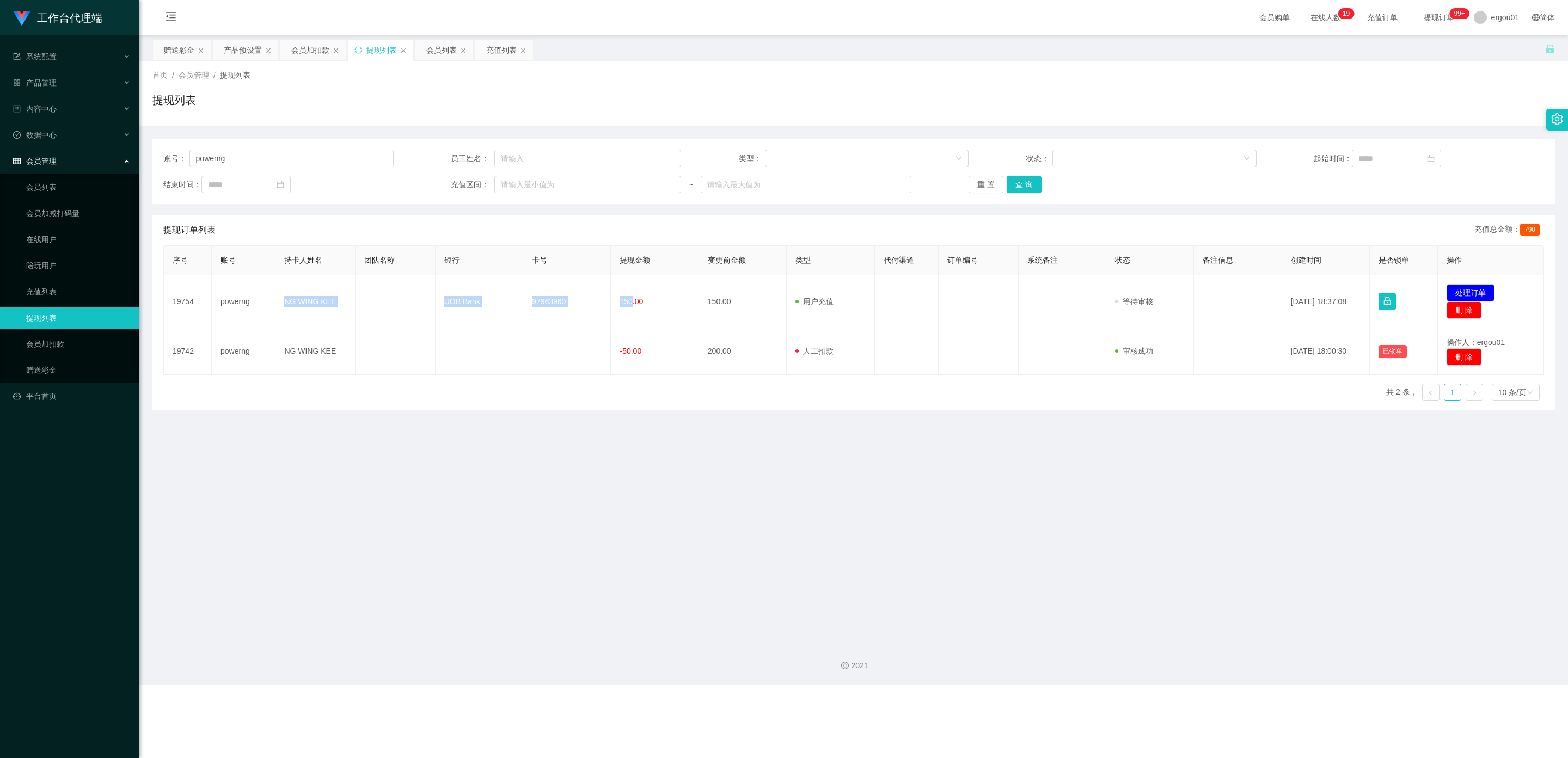
copy tr "NG WING KEE UOB Bank 97963960 150"
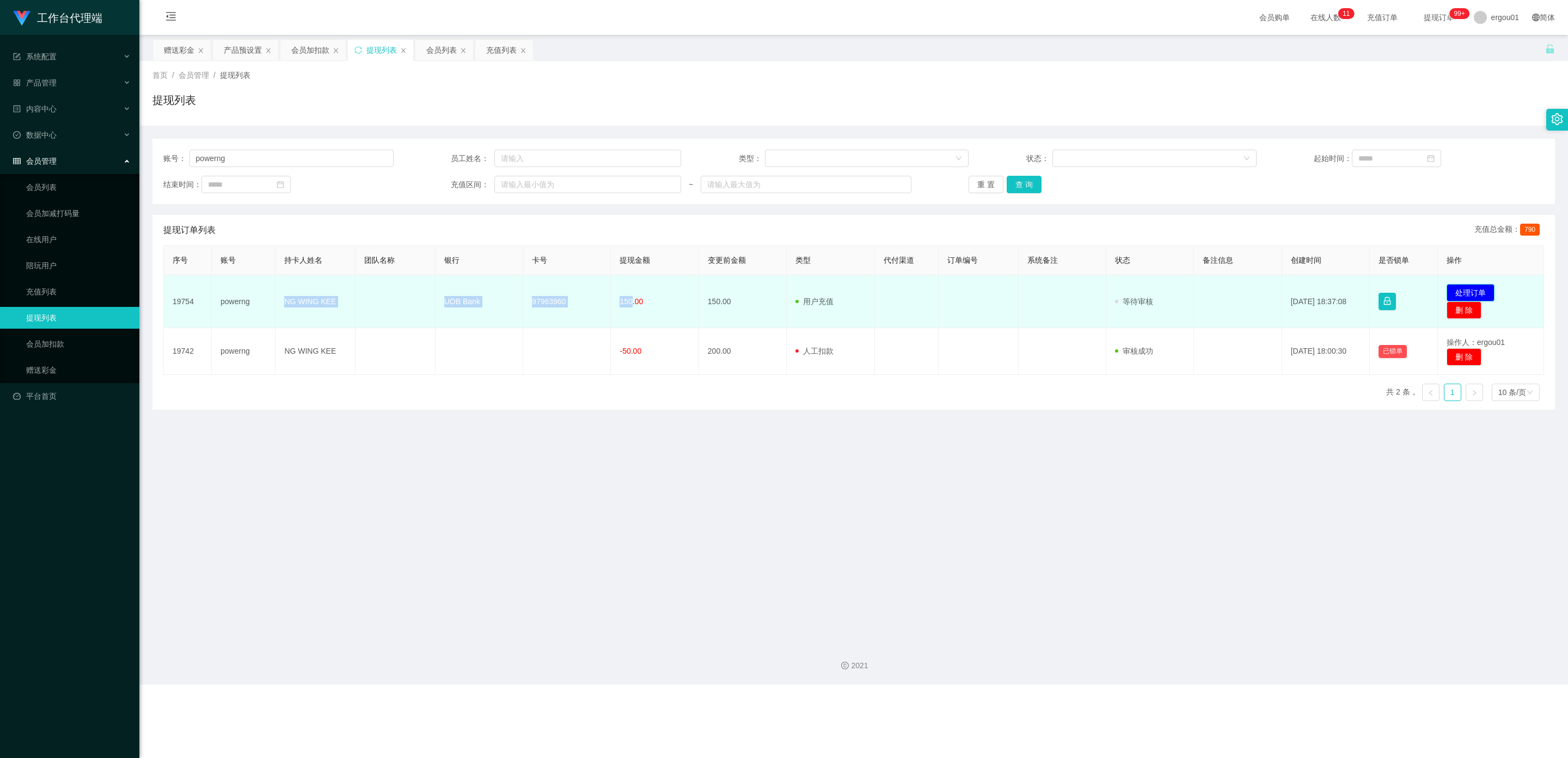
click at [669, 290] on button "处理订单" at bounding box center [1471, 293] width 48 height 18
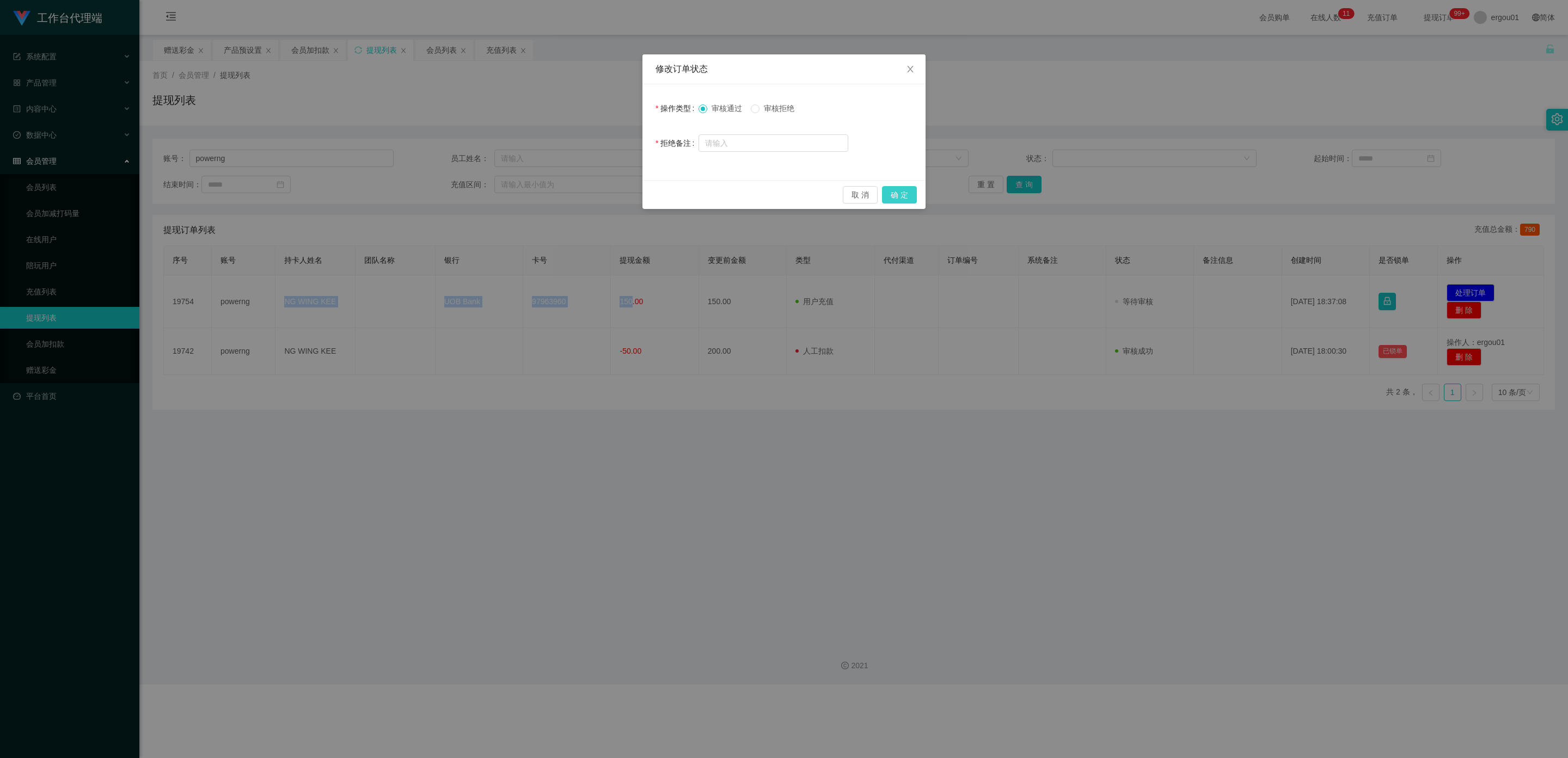
click at [669, 201] on button "确 定" at bounding box center [899, 195] width 35 height 18
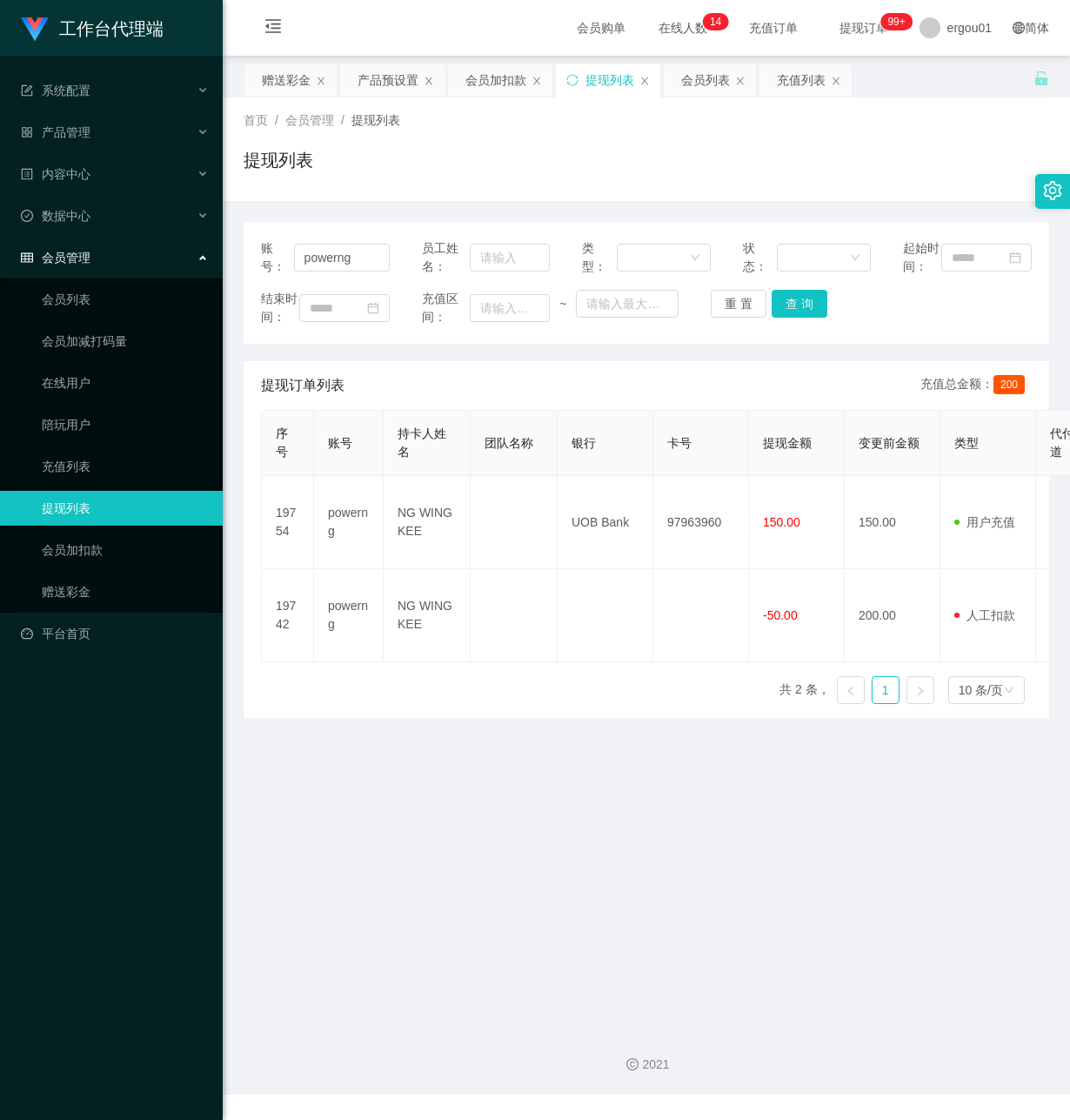
drag, startPoint x: 398, startPoint y: 838, endPoint x: 470, endPoint y: 437, distance: 407.4
click at [400, 830] on main "关闭左侧 关闭右侧 关闭其它 刷新页面 赠送彩金 产品预设置 会员加扣款 提现列表 会员列表 充值列表 首页 / 会员管理 / 提现列表 / 提现列表 账号：…" at bounding box center [646, 534] width 847 height 958
click at [78, 574] on link "赠送彩金" at bounding box center [125, 592] width 167 height 35
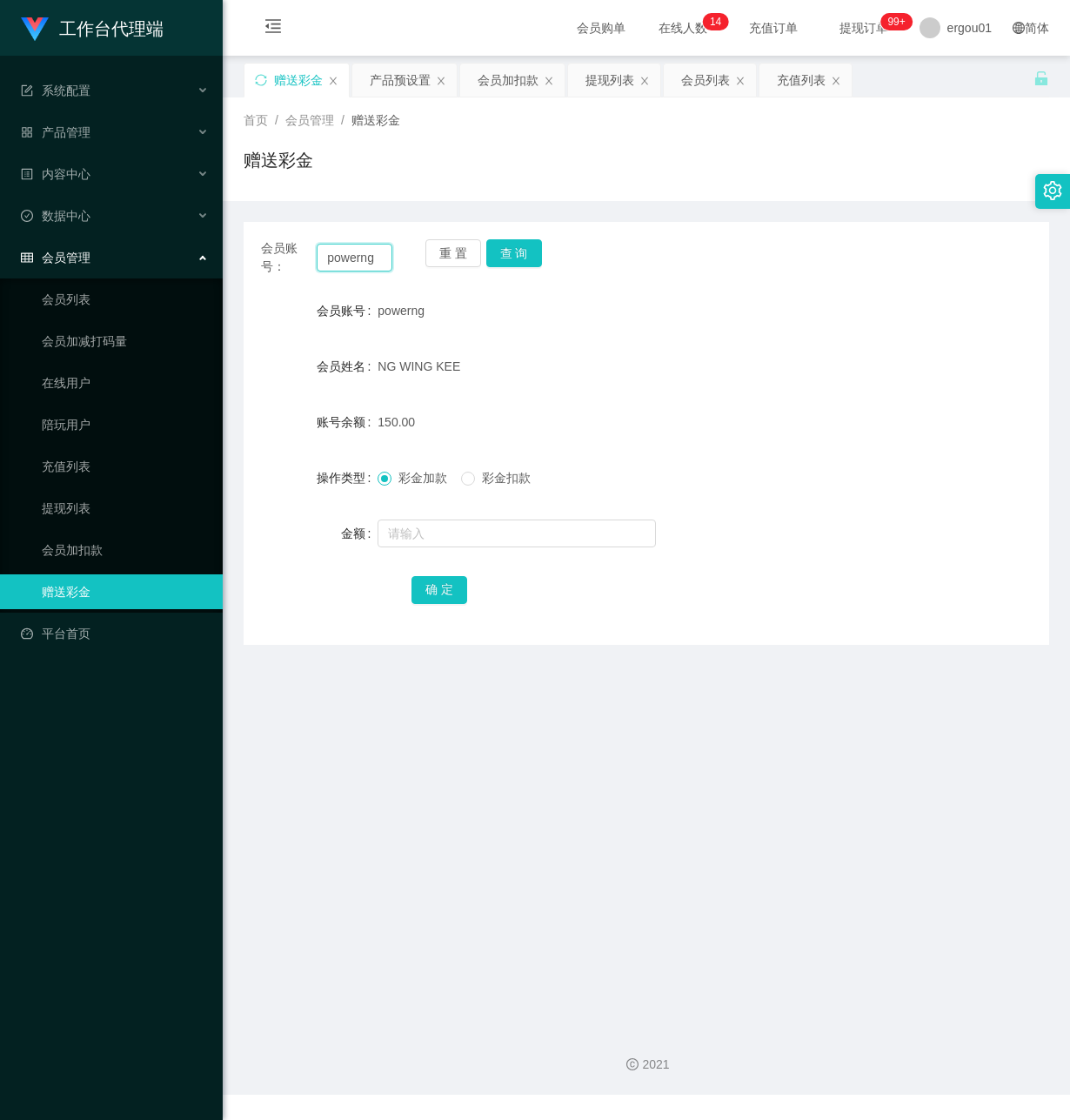
drag, startPoint x: 324, startPoint y: 256, endPoint x: 519, endPoint y: 301, distance: 200.1
click at [502, 279] on div "会员账号： powerng 重 置 查 询 会员账号 powerng 会员姓名 NG WING KEE 账号余额 150.00 操作类型 彩金加款 彩金扣款 …" at bounding box center [646, 433] width 805 height 423
paste input "ytb369941"
type input "ytb369941"
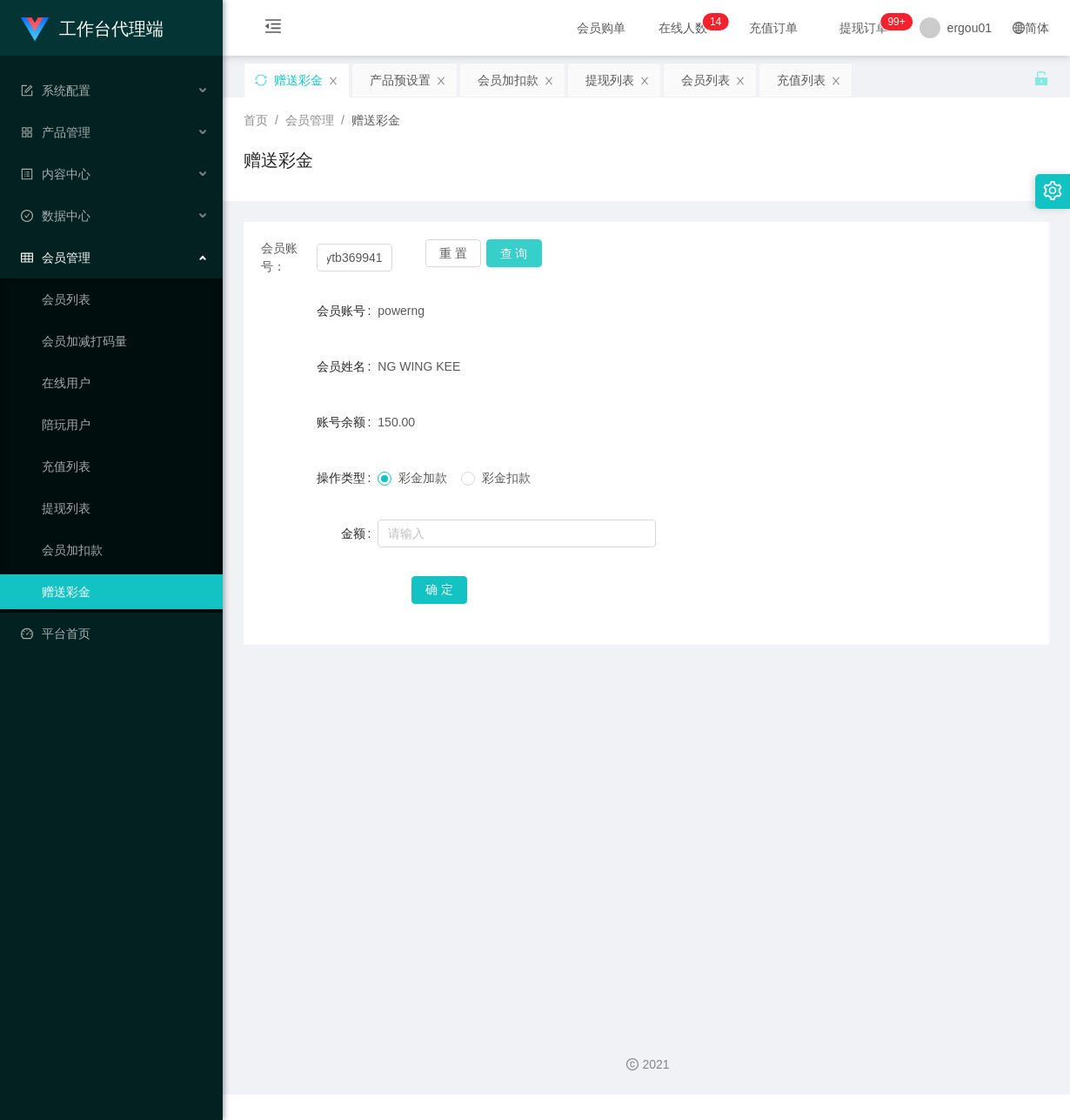
drag, startPoint x: 510, startPoint y: 243, endPoint x: 507, endPoint y: 279, distance: 36.1
click at [510, 243] on button "查 询" at bounding box center [514, 253] width 55 height 28
click at [463, 535] on input "text" at bounding box center [517, 533] width 278 height 28
type input "300"
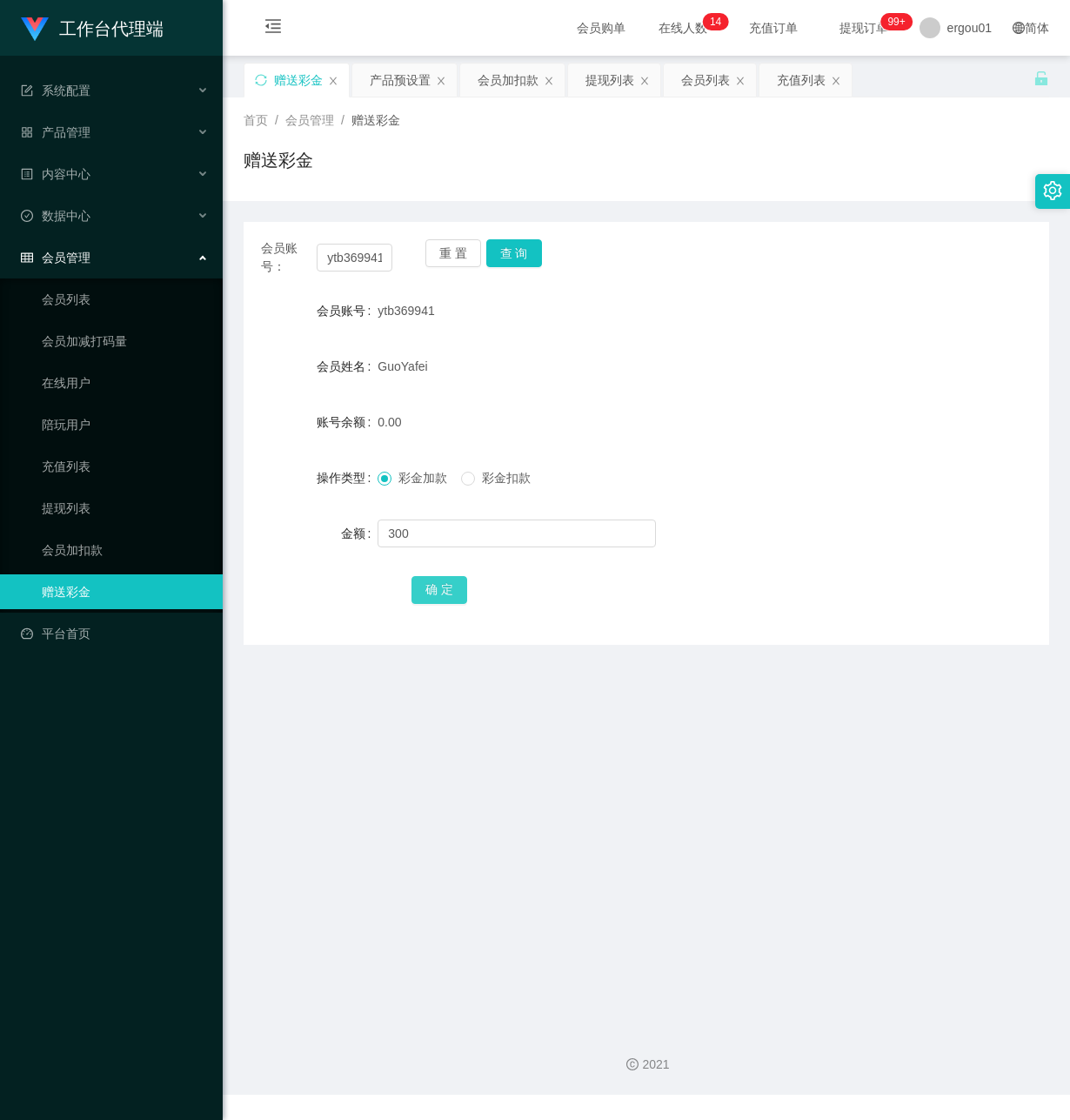
click at [446, 589] on button "确 定" at bounding box center [439, 590] width 55 height 28
drag, startPoint x: 319, startPoint y: 257, endPoint x: 547, endPoint y: 285, distance: 229.7
click at [527, 275] on div "会员账号： ytb369941 重 置 查 询" at bounding box center [646, 258] width 805 height 37
paste input "theclostteam"
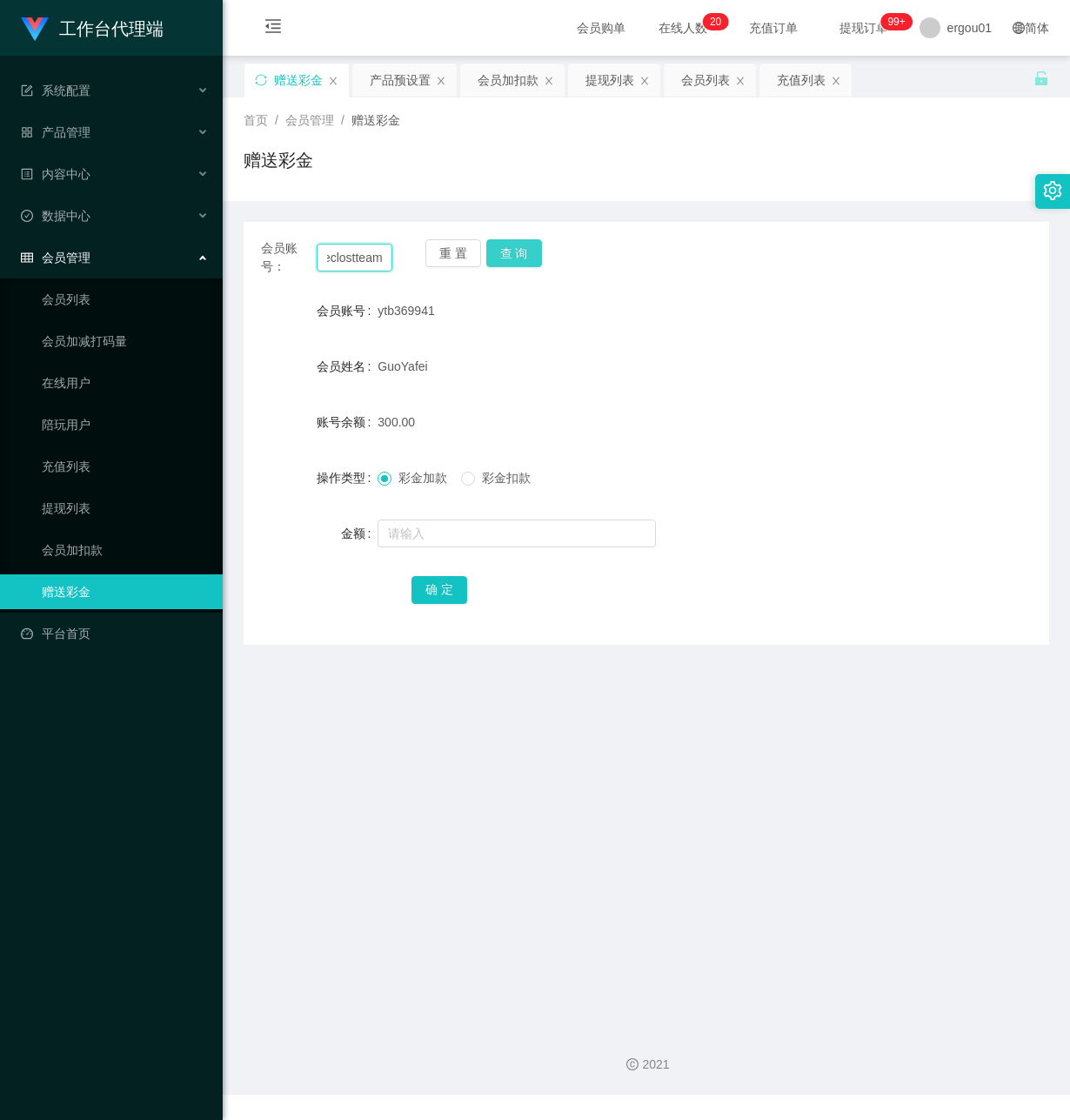
type input "theclostteam"
drag, startPoint x: 491, startPoint y: 246, endPoint x: 501, endPoint y: 270, distance: 26.0
click at [493, 245] on button "查 询" at bounding box center [514, 253] width 55 height 28
click at [420, 536] on input "text" at bounding box center [517, 533] width 278 height 28
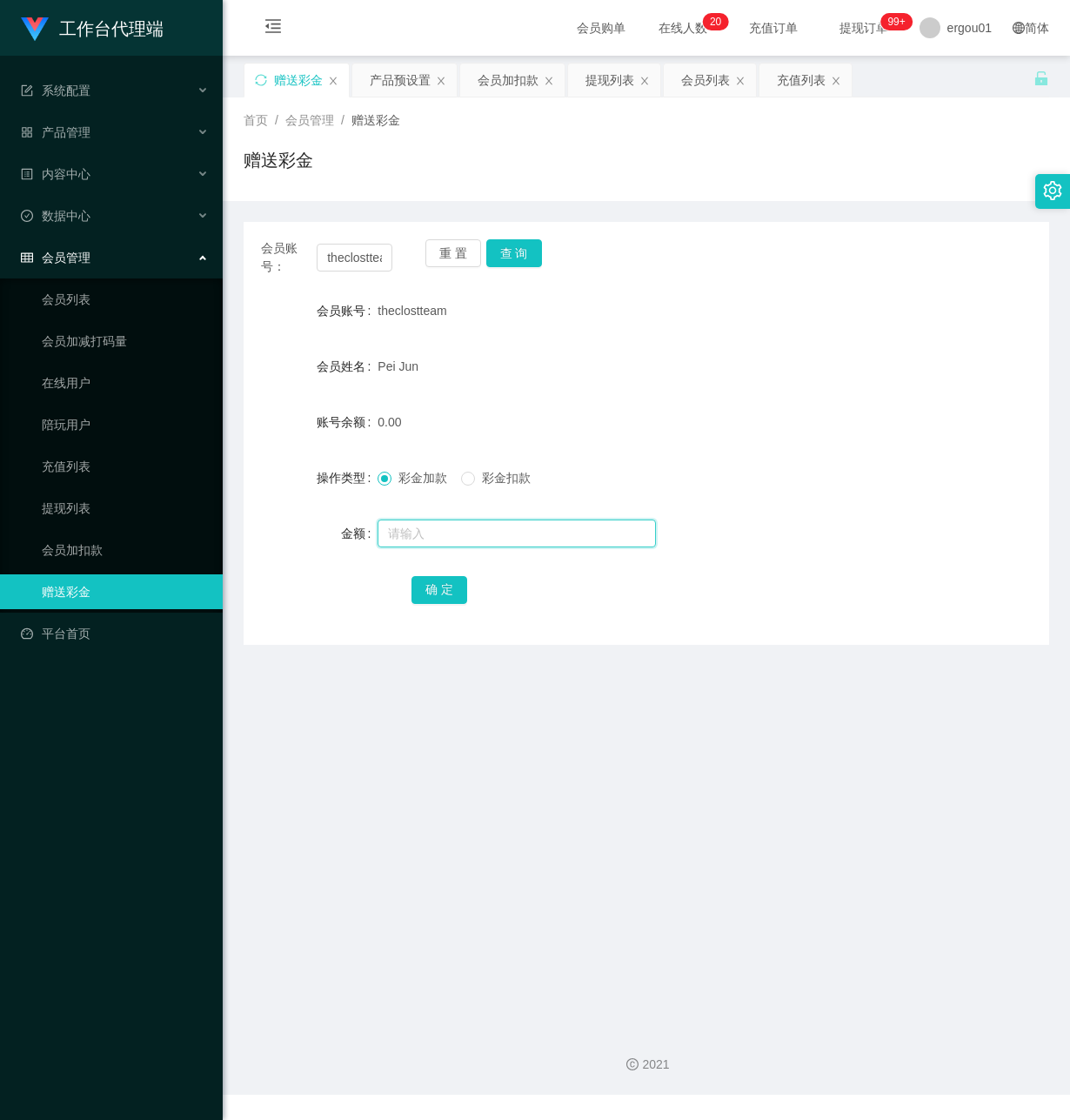
click at [416, 528] on input "text" at bounding box center [517, 533] width 278 height 28
type input "100"
click at [92, 457] on link "充值列表" at bounding box center [125, 467] width 167 height 35
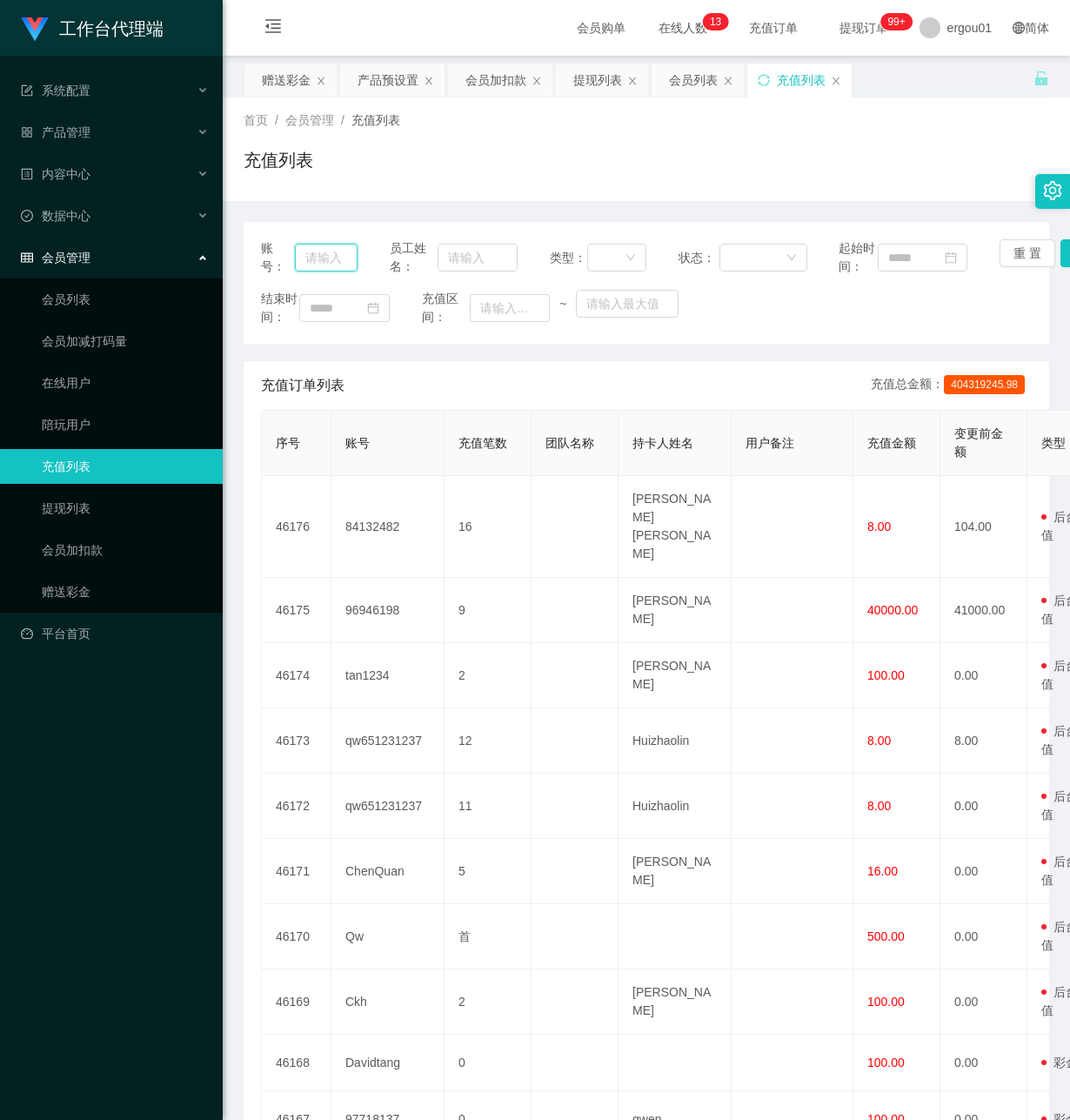
click at [321, 264] on input "text" at bounding box center [326, 257] width 62 height 28
paste input "ytb369941"
type input "ytb369941"
drag, startPoint x: 84, startPoint y: 493, endPoint x: 220, endPoint y: 452, distance: 142.0
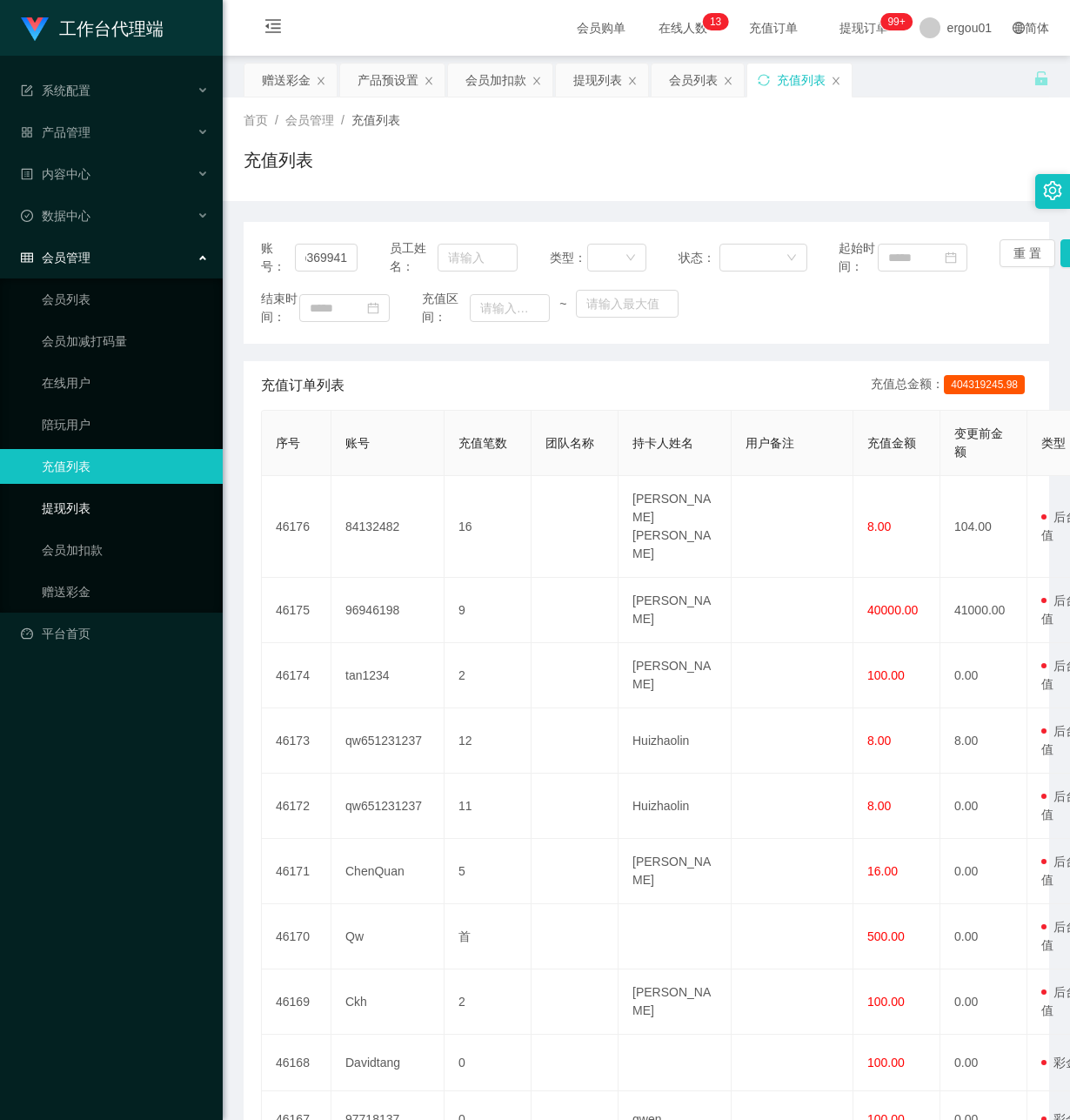
click at [82, 493] on link "提现列表" at bounding box center [125, 508] width 167 height 35
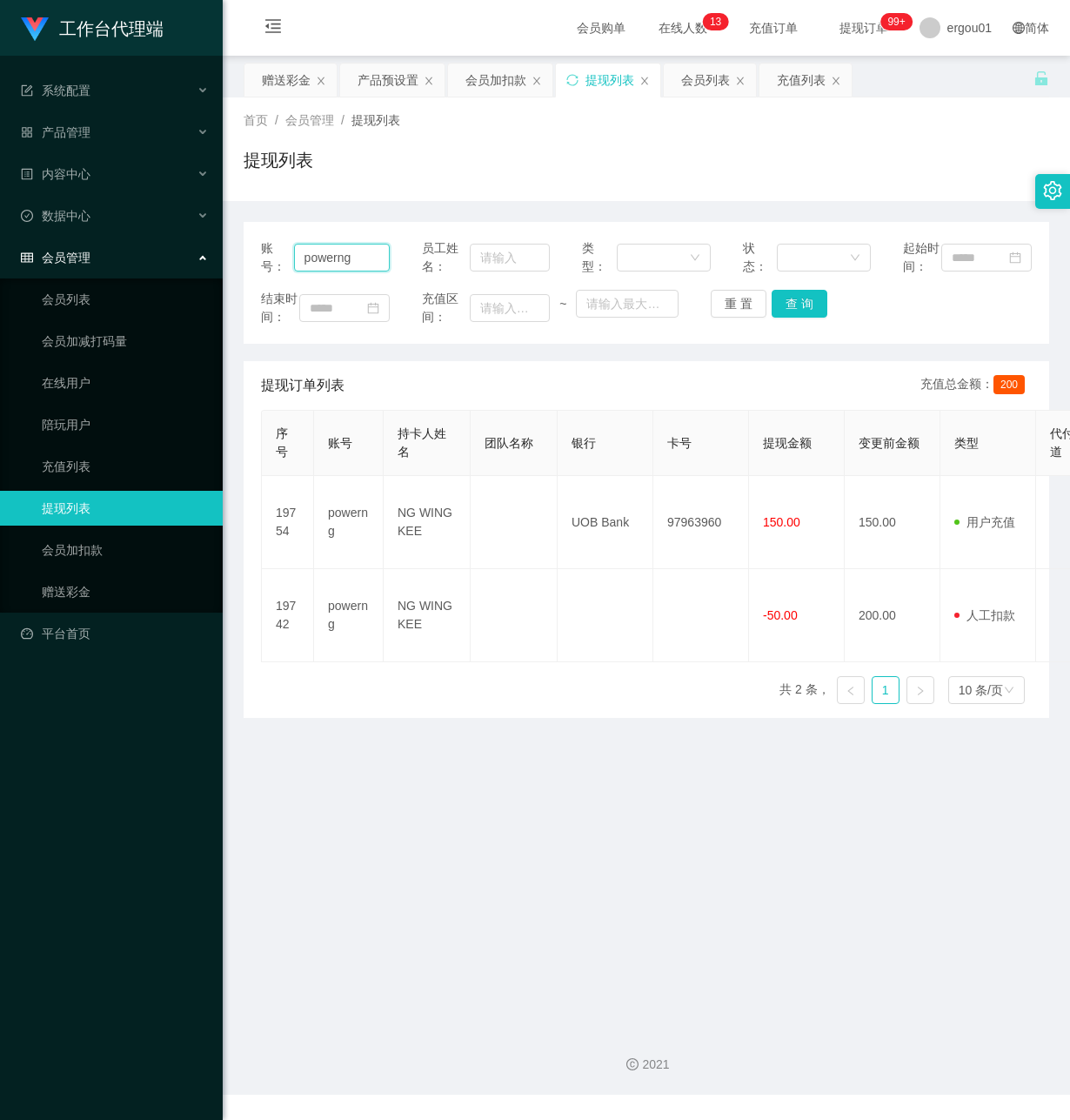
drag, startPoint x: 299, startPoint y: 268, endPoint x: 433, endPoint y: 274, distance: 134.1
click at [433, 274] on div "账号： powerng 员工姓名： 类型： 状态： 起始时间：" at bounding box center [646, 258] width 770 height 37
paste input "ytb369941"
type input "ytb369941"
drag, startPoint x: 796, startPoint y: 322, endPoint x: 820, endPoint y: 324, distance: 24.1
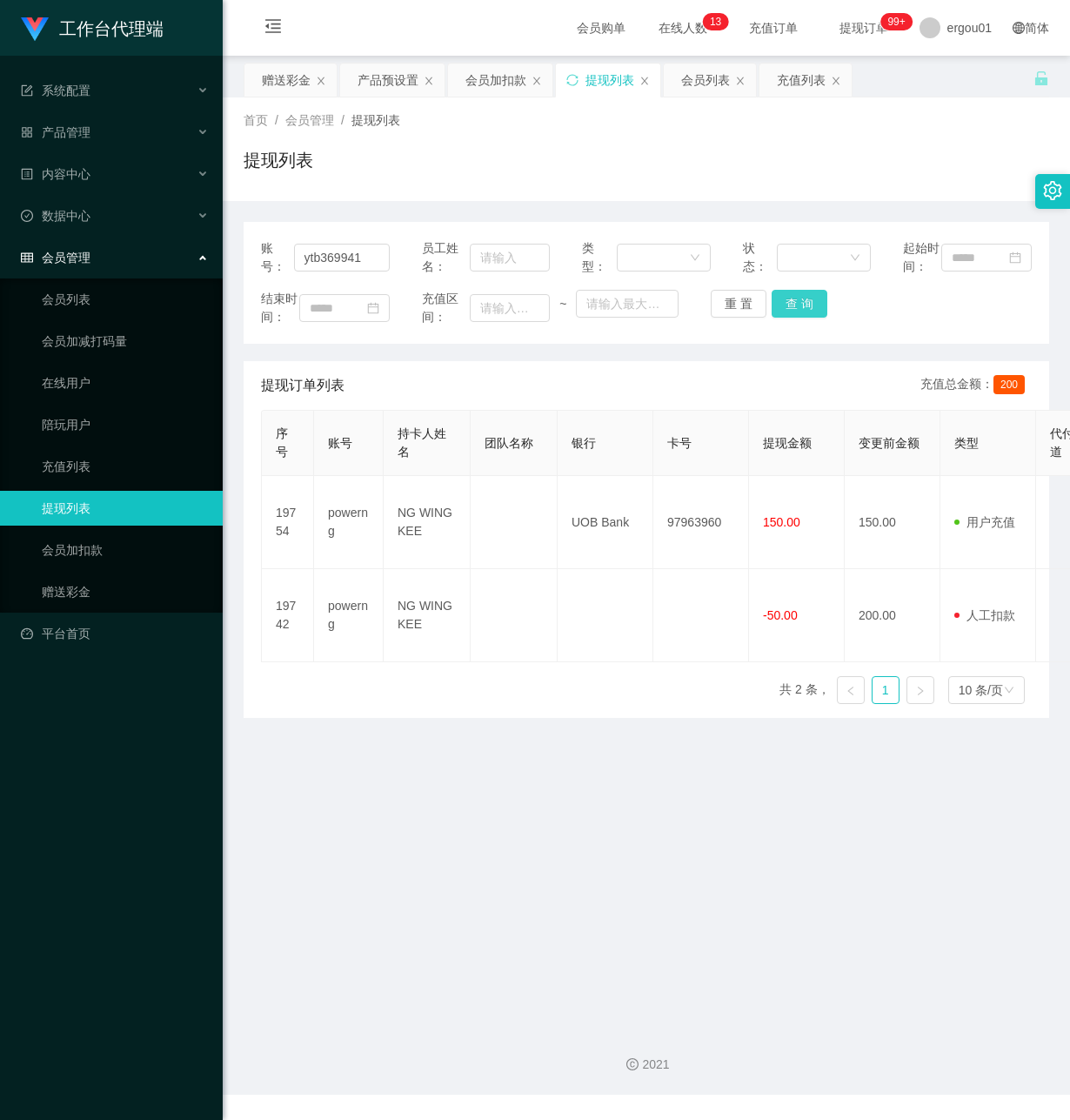
click at [795, 317] on button "查 询" at bounding box center [799, 304] width 55 height 28
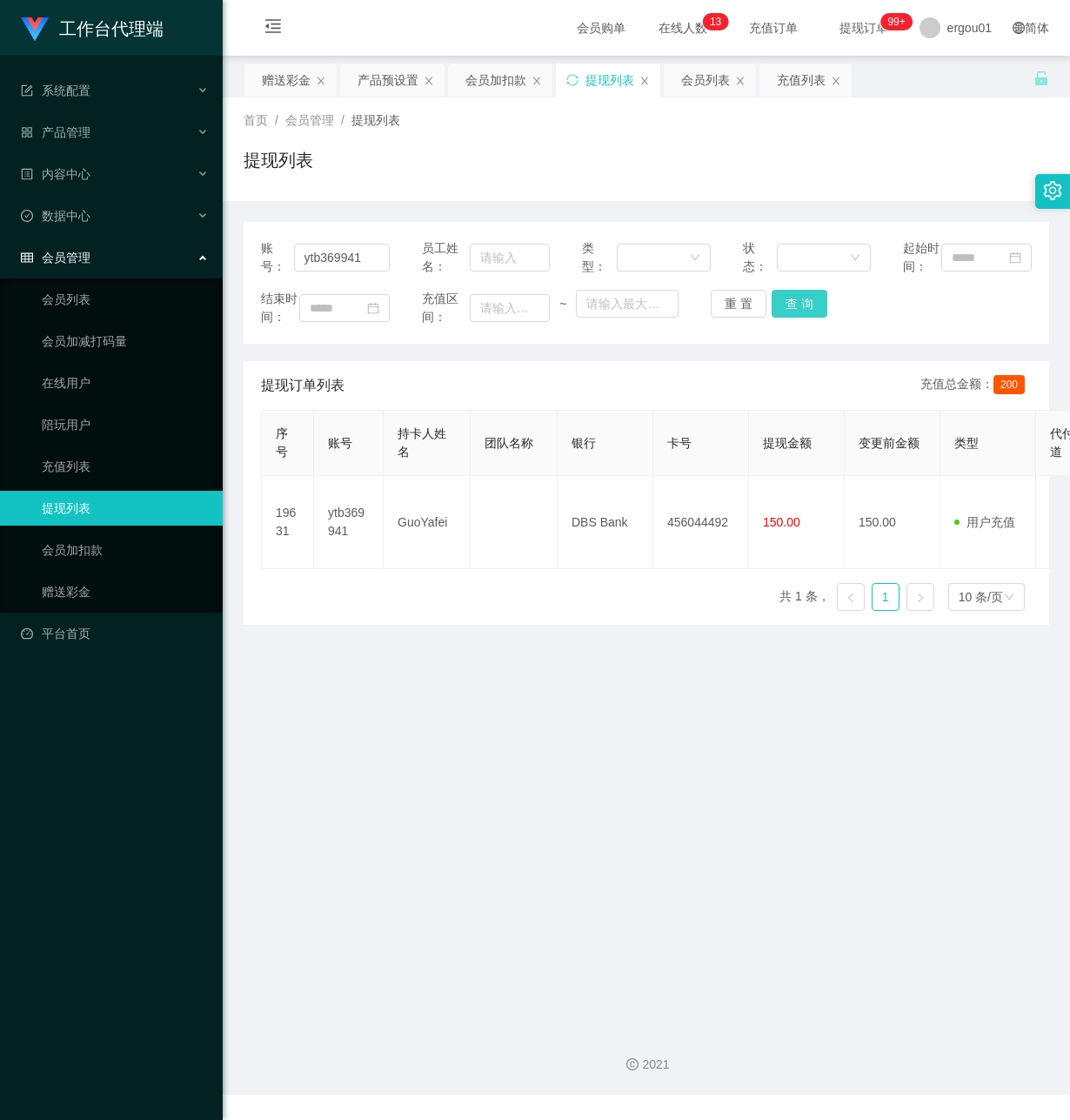
click at [804, 314] on button "查 询" at bounding box center [799, 304] width 55 height 28
click at [800, 317] on button "查 询" at bounding box center [799, 304] width 55 height 28
click at [791, 314] on button "查 询" at bounding box center [799, 304] width 55 height 28
click at [802, 317] on button "查 询" at bounding box center [799, 304] width 55 height 28
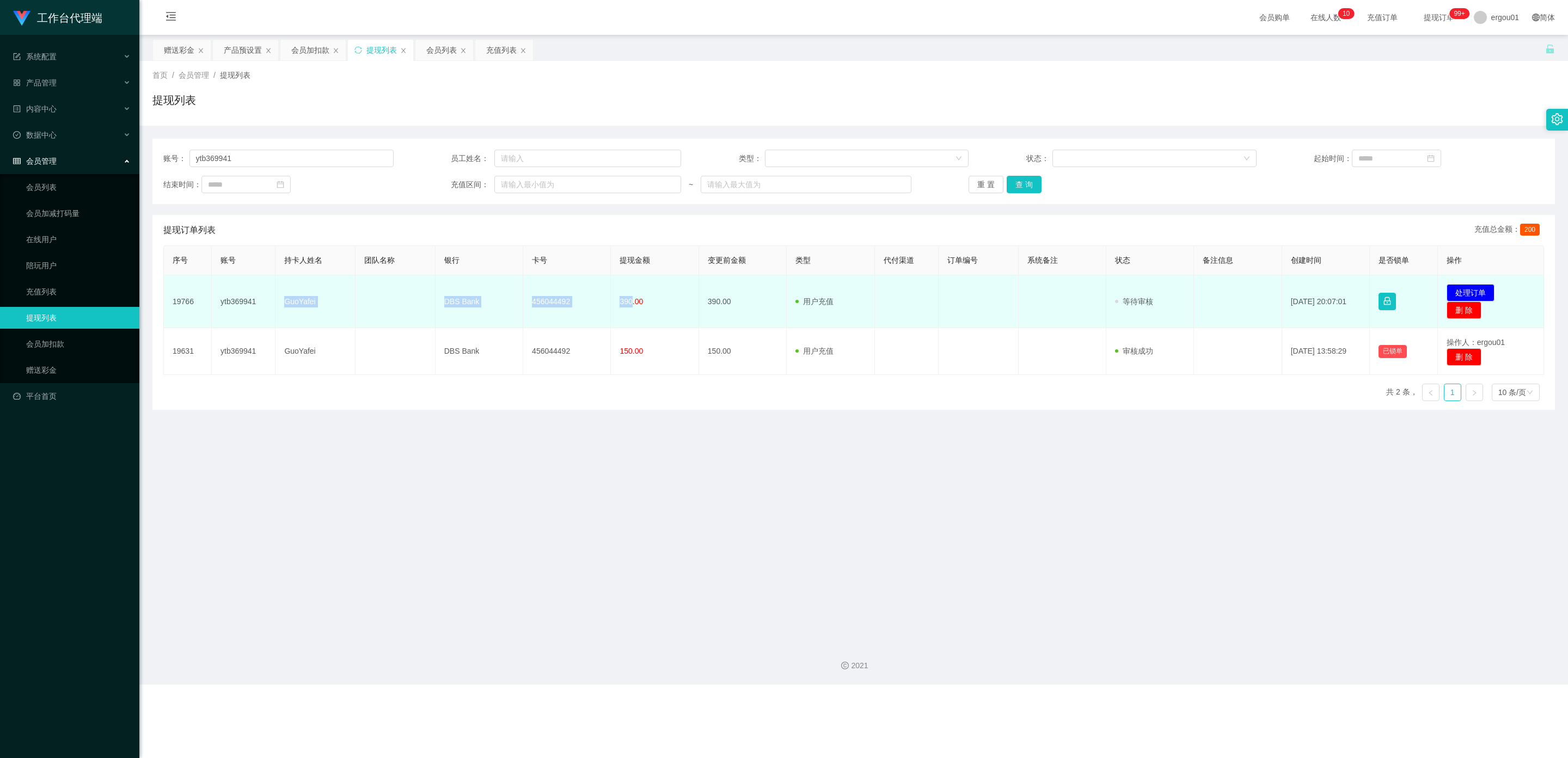
drag, startPoint x: 629, startPoint y: 299, endPoint x: 282, endPoint y: 299, distance: 347.0
click at [281, 299] on tr "19766 ytb369941 GuoYafei DBS Bank 456044492 390.00 390.00 用户充值 人工扣款 审核驳回 审核成功 等…" at bounding box center [853, 302] width 1380 height 53
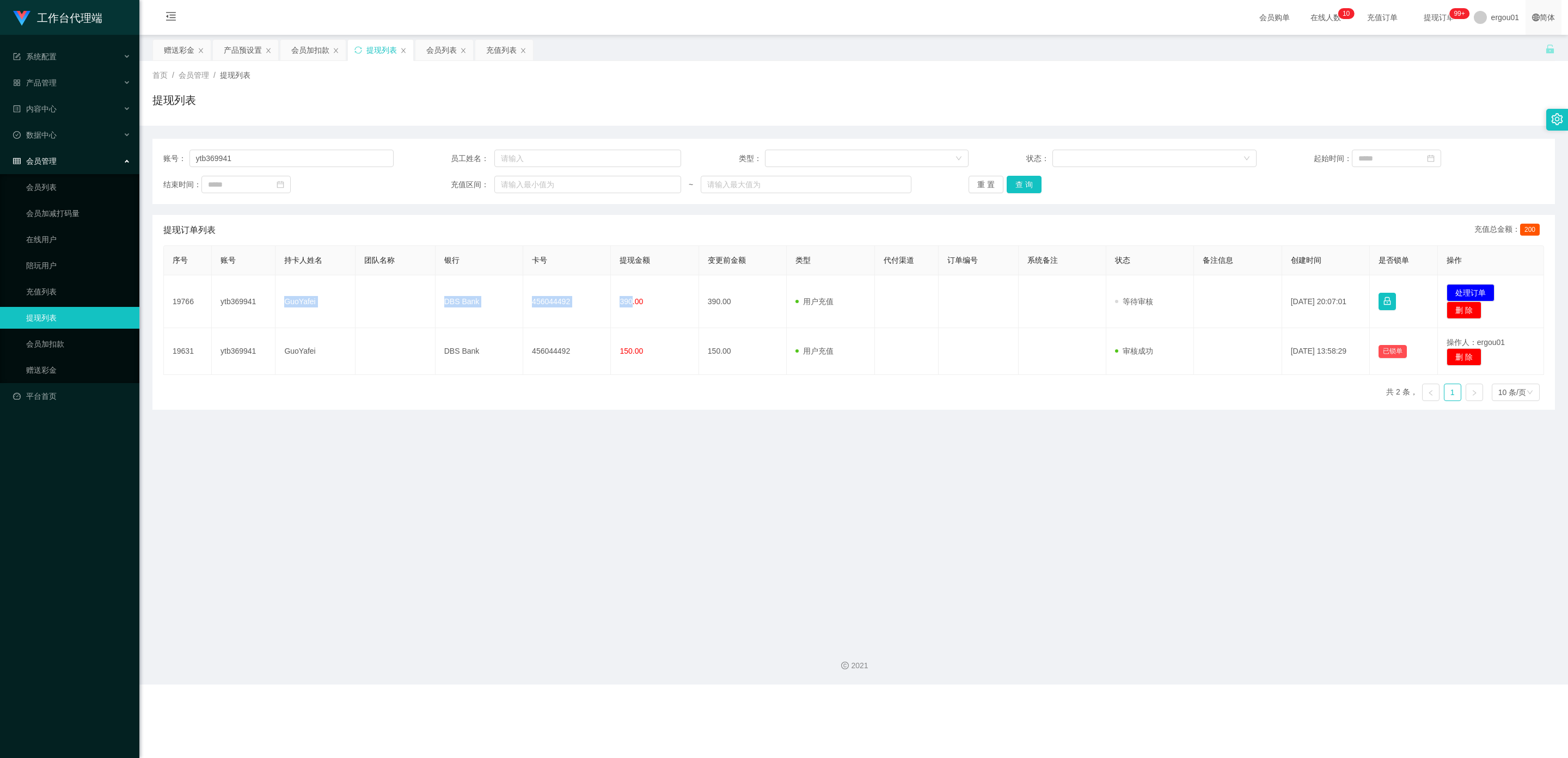
copy tr "GuoYafei DBS Bank 456044492 390"
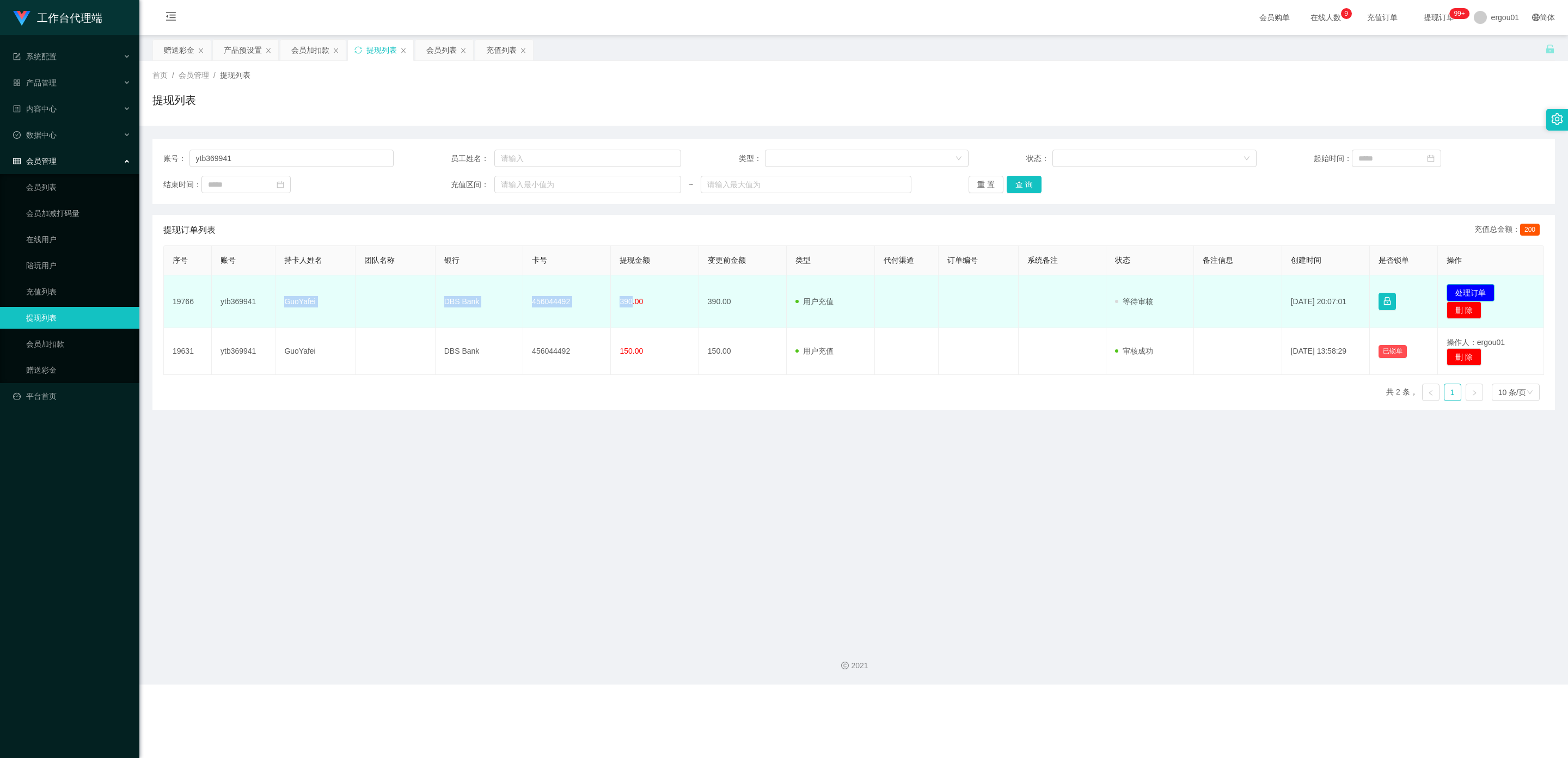
click at [669, 291] on button "处理订单" at bounding box center [1471, 293] width 48 height 18
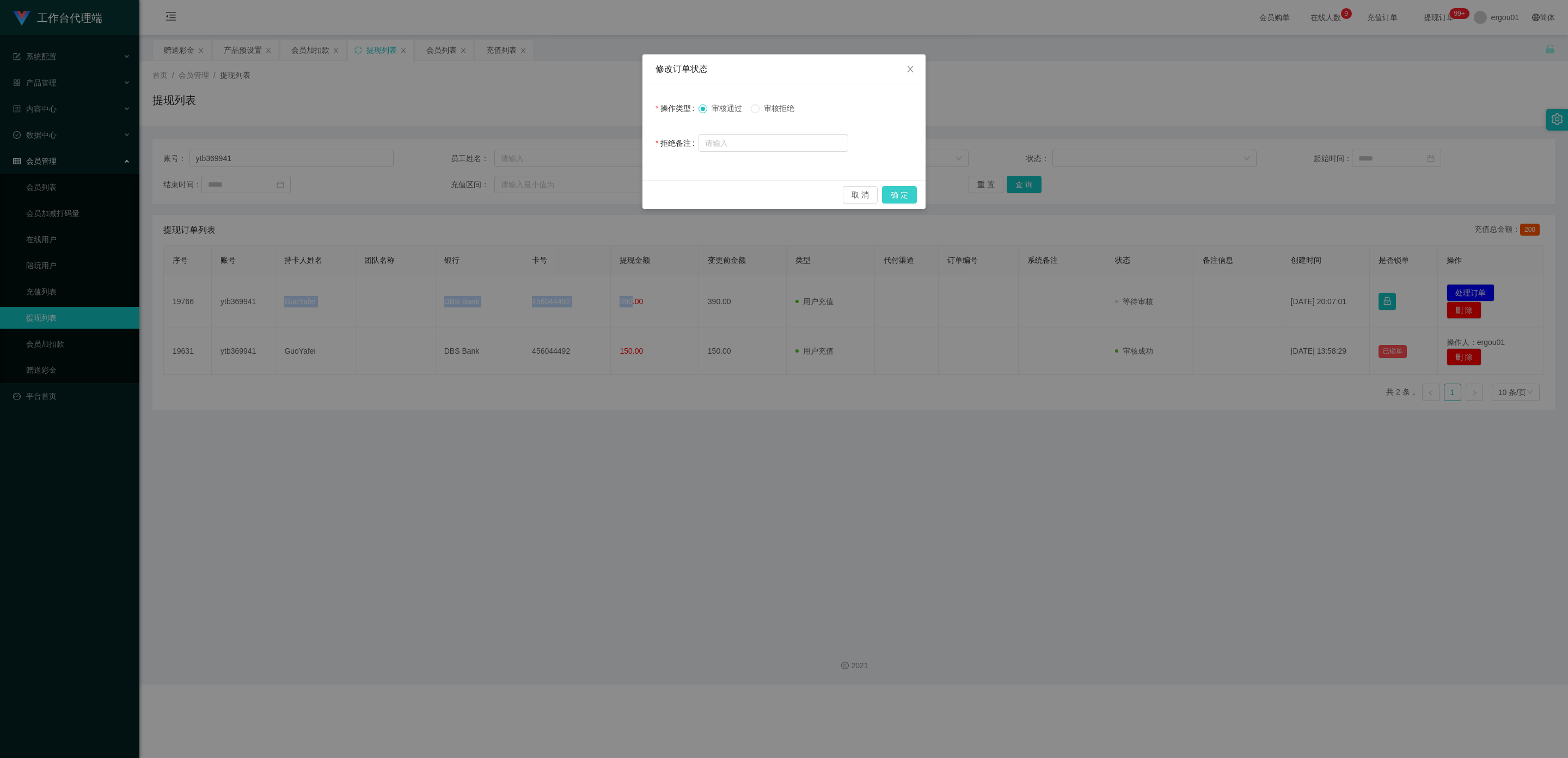
click at [669, 198] on button "确 定" at bounding box center [899, 195] width 35 height 18
